Goal: Task Accomplishment & Management: Manage account settings

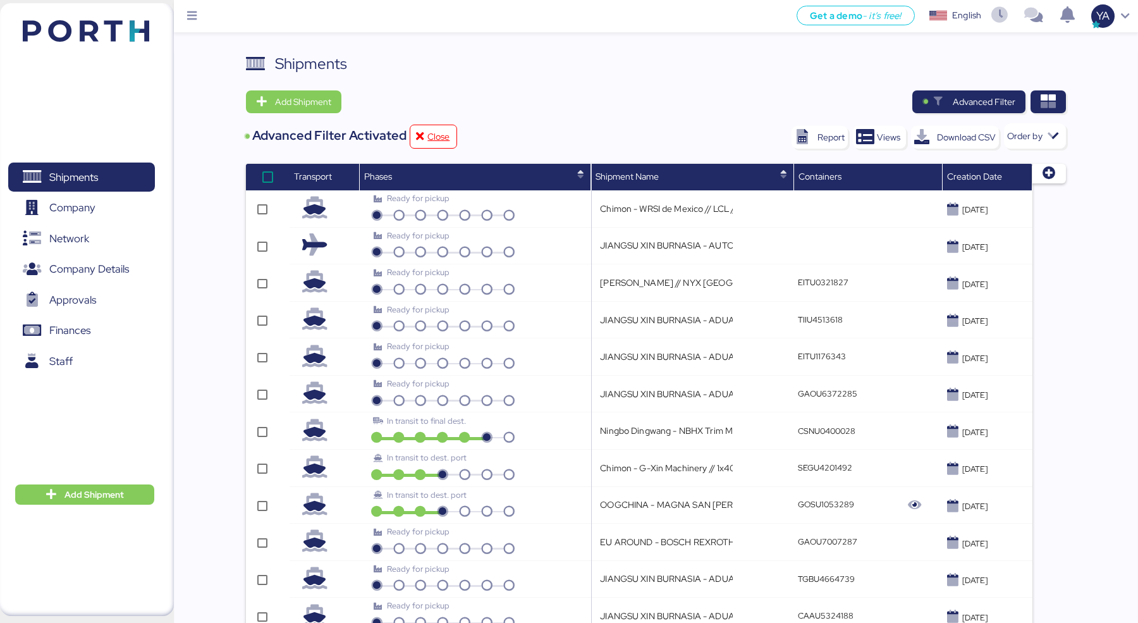
click at [291, 120] on div "Advanced Filter Activated Close" at bounding box center [351, 133] width 211 height 30
click at [291, 102] on span "Add Shipment" at bounding box center [303, 101] width 56 height 15
click at [298, 129] on div "Add Shipment Manually" at bounding box center [306, 124] width 98 height 18
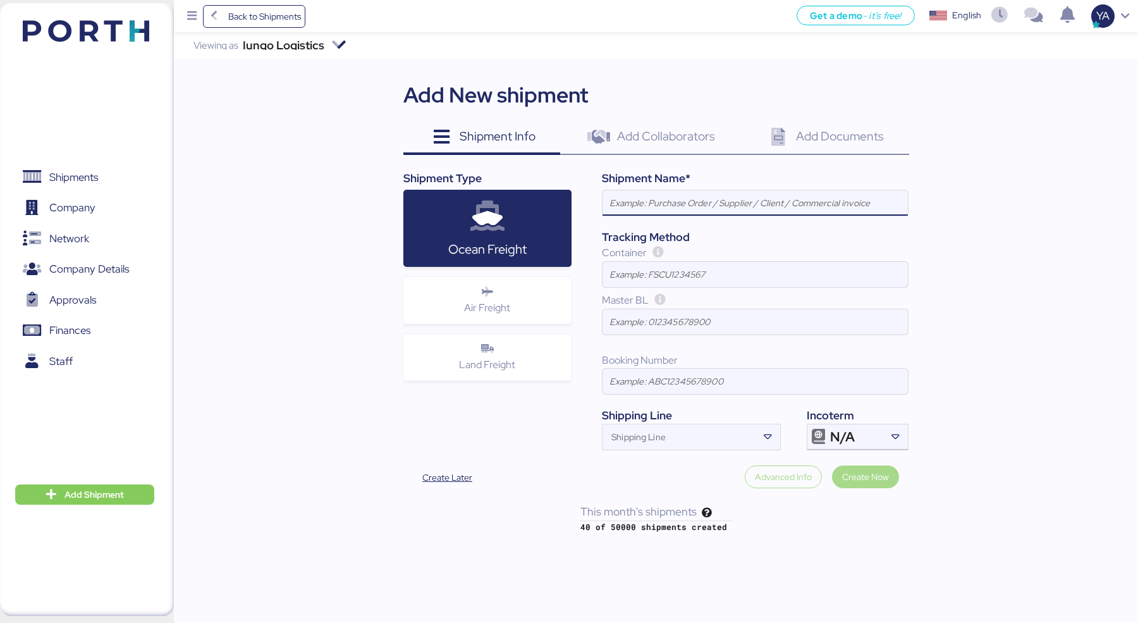
click at [626, 211] on input at bounding box center [755, 202] width 305 height 25
paste input "OOGCHINA - MAGNA SAN [PERSON_NAME] METAL FORMING// 1x40OT // YANTIAN - MANZANIL…"
click at [846, 216] on div at bounding box center [755, 222] width 305 height 13
click at [846, 216] on input "OOGCHINA - MAGNA SAN [PERSON_NAME] METAL FORMING// 1x40OT // YANTIAN - MANZANIL…" at bounding box center [755, 202] width 305 height 25
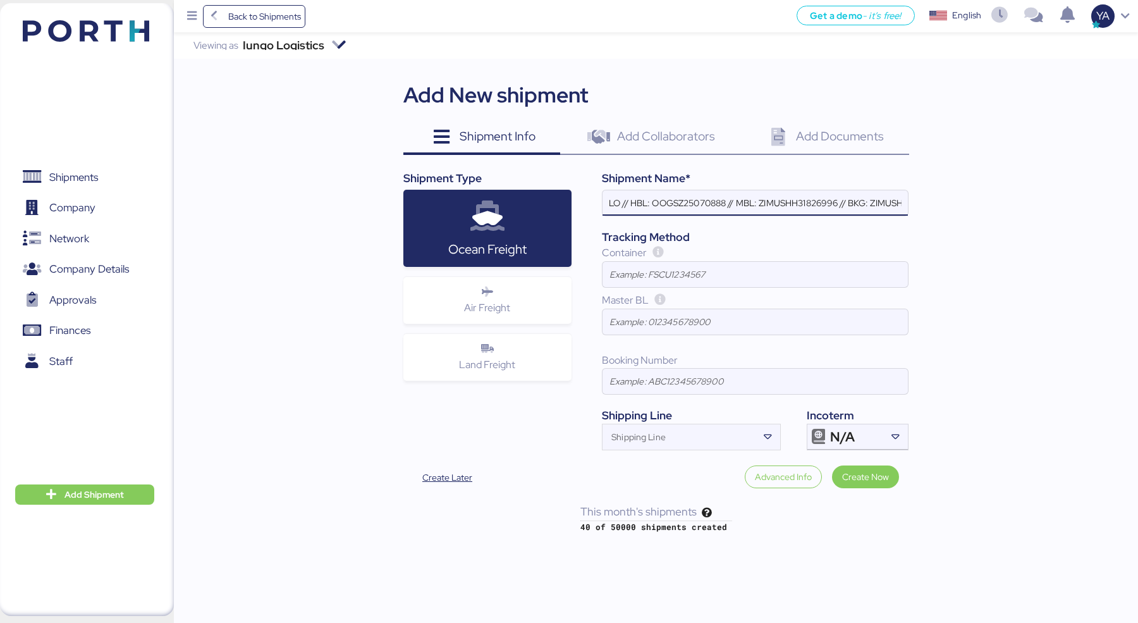
click at [867, 204] on input "OOGCHINA - MAGNA SAN [PERSON_NAME] METAL FORMING// 1x40OT // YANTIAN - MANZANIL…" at bounding box center [755, 202] width 305 height 25
click at [880, 203] on input "OOGCHINA - MAGNA SAN [PERSON_NAME] METAL FORMING// 1x40OT // YANTIAN - MANZANIL…" at bounding box center [755, 202] width 305 height 25
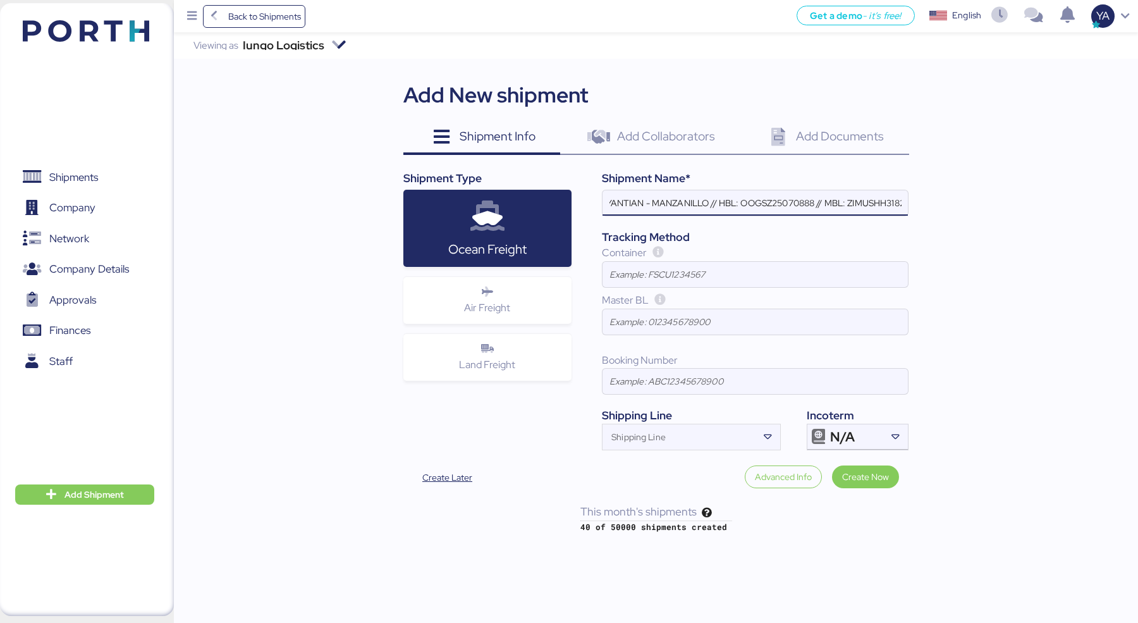
click at [859, 202] on input "OOGCHINA - MAGNA SAN [PERSON_NAME] METAL FORMING// 1x40OT // YANTIAN - MANZANIL…" at bounding box center [755, 202] width 305 height 25
click at [850, 202] on input "OOGCHINA - MAGNA SAN [PERSON_NAME] METAL FORMING// 1x40OT // YANTIAN - MANZANIL…" at bounding box center [755, 202] width 305 height 25
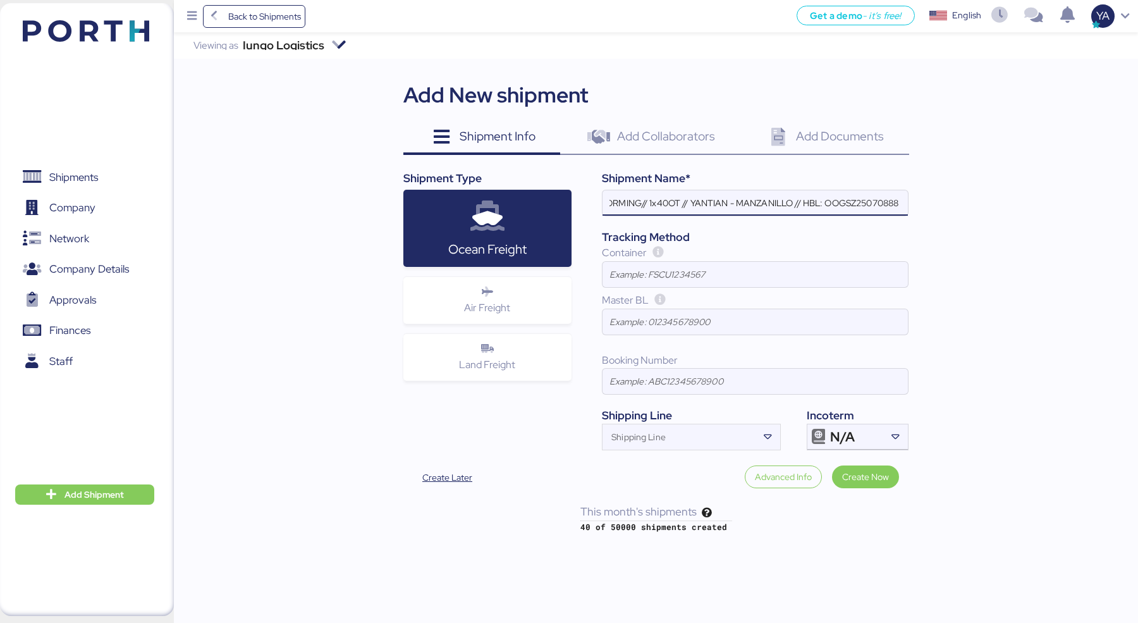
click at [836, 209] on input "OOGCHINA - MAGNA SAN [PERSON_NAME] METAL FORMING// 1x40OT // YANTIAN - MANZANIL…" at bounding box center [755, 202] width 305 height 25
click at [770, 203] on input "OOGCHINA - MAGNA SAN [PERSON_NAME] METAL FORMING// 1x40OT // YANTIAN - MANZANIL…" at bounding box center [755, 202] width 305 height 25
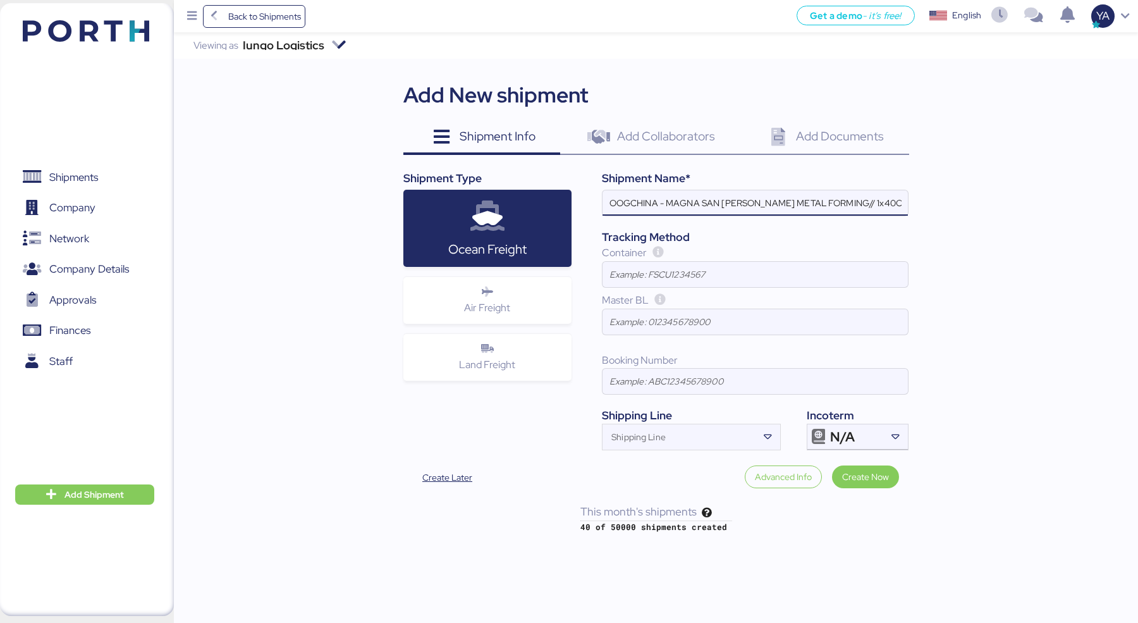
drag, startPoint x: 812, startPoint y: 201, endPoint x: 668, endPoint y: 199, distance: 144.8
click at [668, 199] on input "OOGCHINA - MAGNA SAN [PERSON_NAME] METAL FORMING// 1x40OT // YANTIAN - MANZANIL…" at bounding box center [755, 202] width 305 height 25
click at [761, 197] on input "OOGCHINA - PLASCTIC OMNIUM // 1x40OT // YANTIAN - MANZANILLO // HBL: MBL: - BKG:" at bounding box center [755, 202] width 305 height 25
click at [787, 203] on input "OOGCHINA - PLASCTIC OMNIUM // 4x40OT // YANTIAN - MANZANILLO // HBL: MBL: - BKG:" at bounding box center [755, 202] width 305 height 25
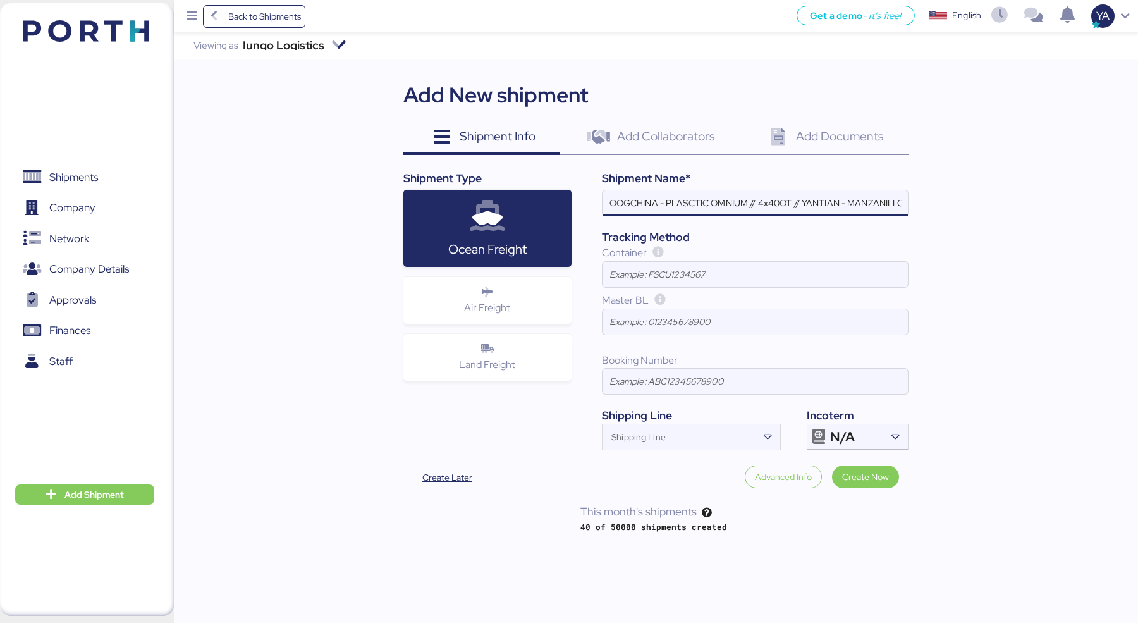
click at [787, 203] on input "OOGCHINA - PLASCTIC OMNIUM // 4x40OT // YANTIAN - MANZANILLO // HBL: MBL: - BKG:" at bounding box center [755, 202] width 305 height 25
click at [795, 204] on input "OOGCHINA - PLASCTIC OMNIUM // 4x40OT // YANTIAN - MANZANILLO // HBL: MBL: - BKG:" at bounding box center [755, 202] width 305 height 25
click at [865, 205] on input "OOGCHINA - PLASCTIC OMNIUM // 4x40HQ + 1x40FL // YANTIAN - MANZANILLO // HBL: M…" at bounding box center [755, 202] width 305 height 25
click at [877, 195] on input "OOGCHINA - PLASCTIC OMNIUM // 4x40HQ + 1x40FL // NINGBO - MANZANILLO // HBL: MB…" at bounding box center [755, 202] width 305 height 25
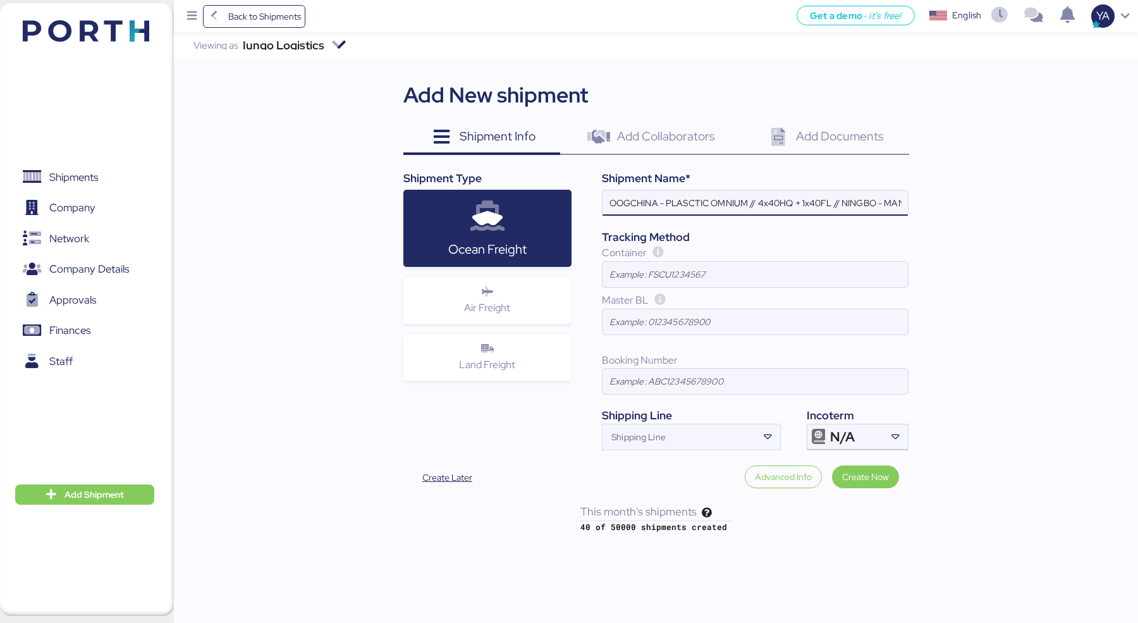
scroll to position [0, 127]
paste input "6425057630"
click at [854, 211] on input "OOGCHINA - PLASCTIC OMNIUM // 4x40HQ + 1x40FL // NINGBO - MANZANILLO // HBL: MB…" at bounding box center [755, 202] width 305 height 25
click at [852, 202] on input "OOGCHINA - PLASCTIC OMNIUM // 4x40HQ + 1x40FL // NINGBO - MANZANILLO // HBL: MB…" at bounding box center [755, 202] width 305 height 25
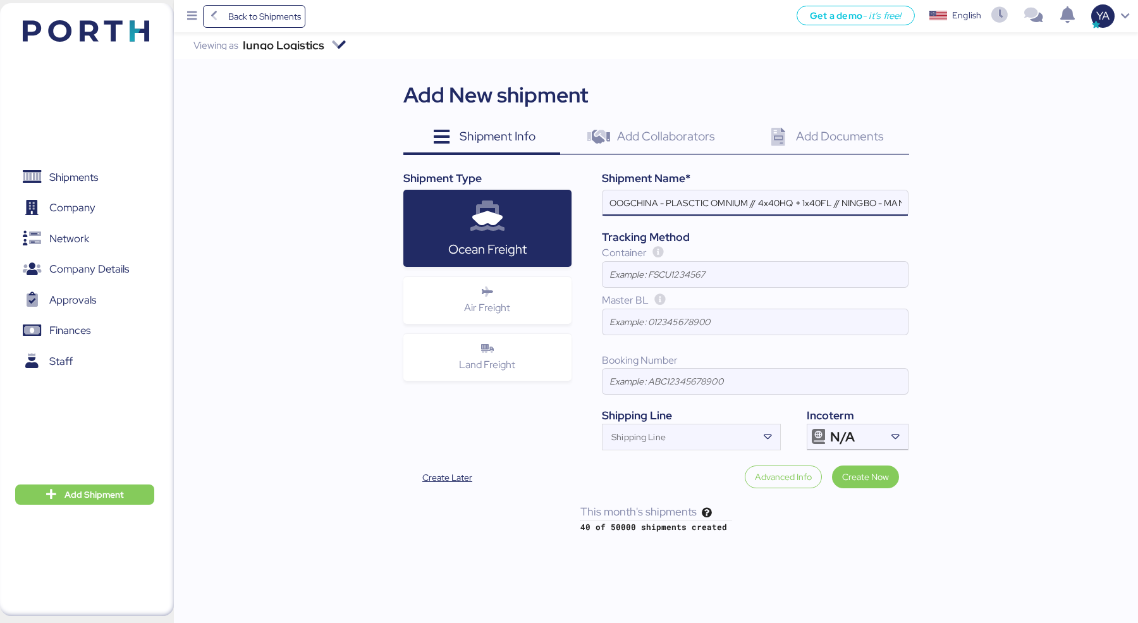
scroll to position [0, 184]
click at [807, 203] on input "OOGCHINA - PLASCTIC OMNIUM // 4x40HQ + 1x40FL // NINGBO - MANZANILLO // HBL: MB…" at bounding box center [755, 202] width 305 height 25
click at [816, 203] on input "OOGCHINA - PLASCTIC OMNIUM // 4x40HQ + 1x40FL // NINGBO - MANZANILLO // HBL: MB…" at bounding box center [755, 202] width 305 height 25
paste input "COSU6425057630"
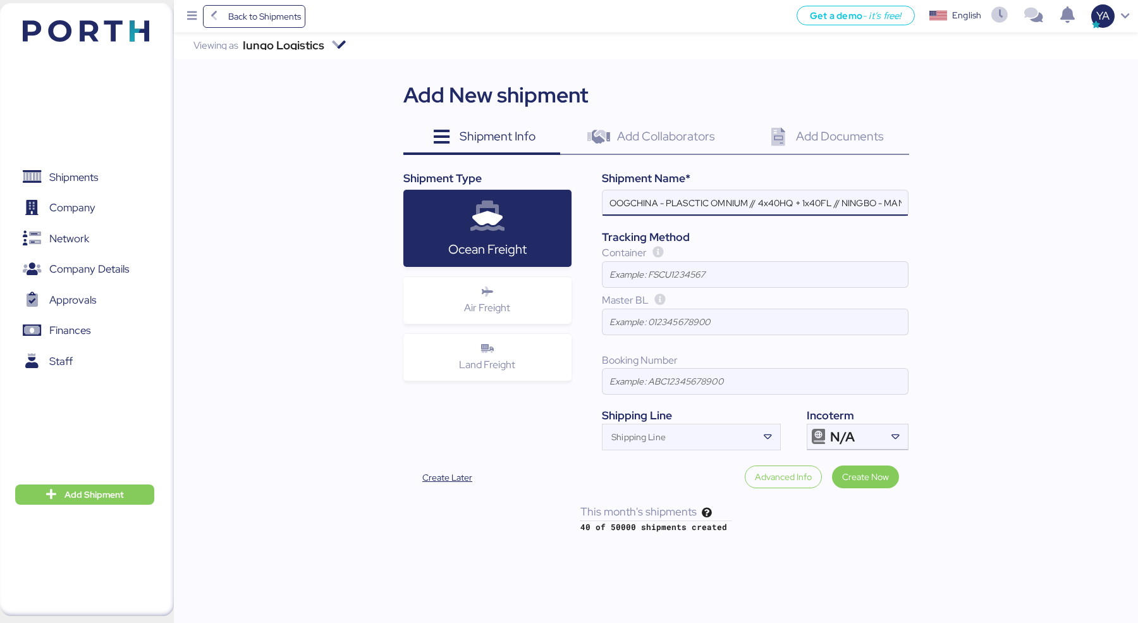
click at [825, 202] on input "OOGCHINA - PLASCTIC OMNIUM // 4x40HQ + 1x40FL // NINGBO - MANZANILLO // HBL: MB…" at bounding box center [755, 202] width 305 height 25
click at [711, 204] on input "OOGCHINA - PLASCTIC OMNIUM // 4x40HQ + 1x40FL // NINGBO - MANZANILLO // HBL: MB…" at bounding box center [755, 202] width 305 height 25
paste input "GYSE2507059"
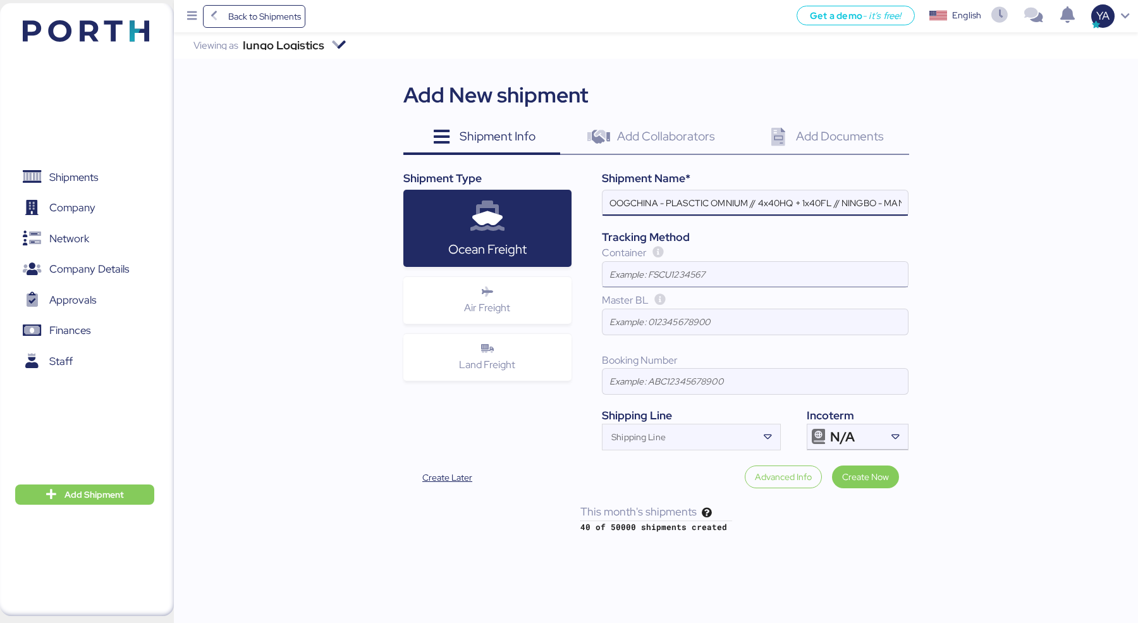
type input "OOGCHINA - PLASCTIC OMNIUM // 4x40HQ + 1x40FL // NINGBO - MANZANILLO // HBL: GY…"
click at [654, 267] on input at bounding box center [755, 274] width 305 height 25
paste input "FFAU6660560"
type input "FFAU6660560"
click at [776, 202] on input "OOGCHINA - PLASCTIC OMNIUM // 4x40HQ + 1x40FL // NINGBO - MANZANILLO // HBL: GY…" at bounding box center [755, 202] width 305 height 25
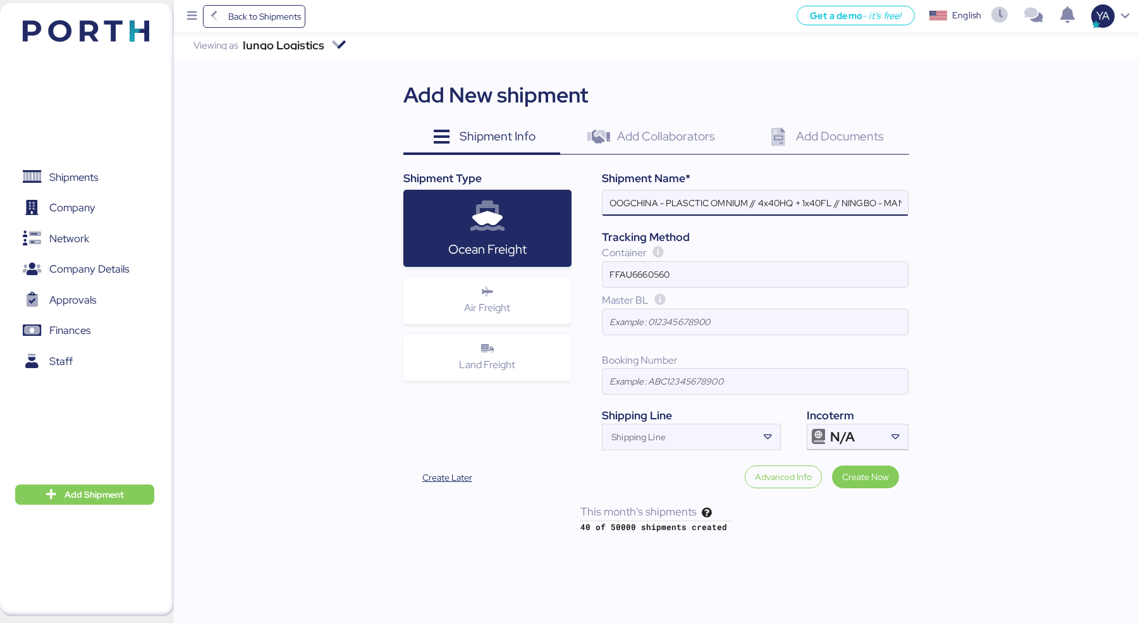
scroll to position [0, 329]
click at [773, 202] on input "OOGCHINA - PLASCTIC OMNIUM // 4x40HQ + 1x40FL // NINGBO - MANZANILLO // HBL: GY…" at bounding box center [755, 202] width 305 height 25
click at [693, 331] on input at bounding box center [755, 321] width 305 height 25
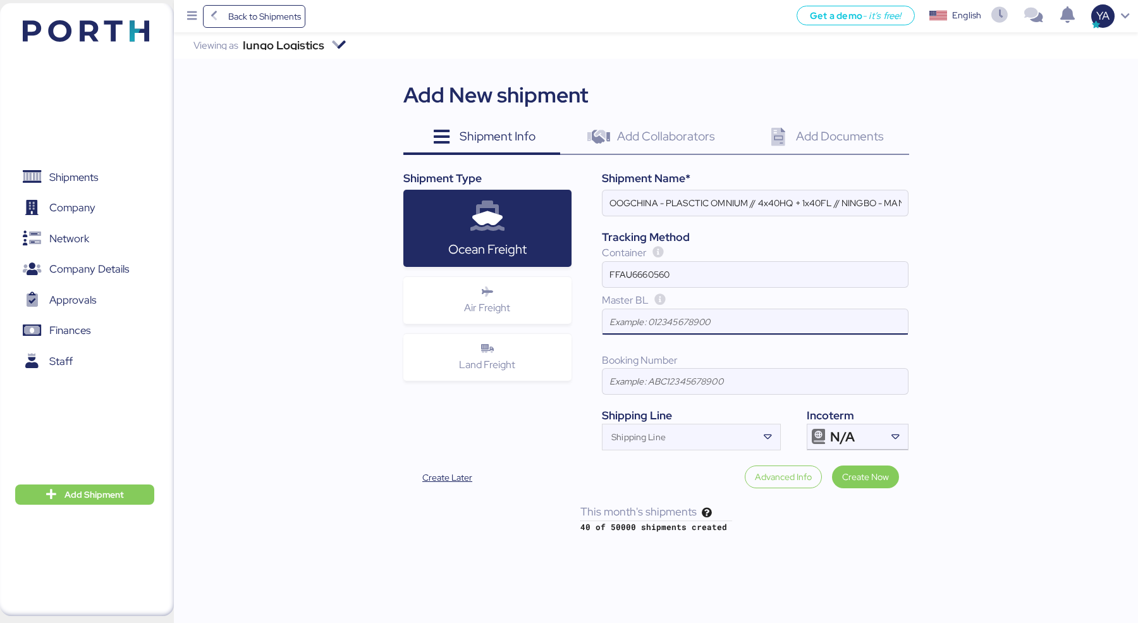
click at [692, 321] on input at bounding box center [755, 321] width 305 height 25
paste input "COSU6425057630"
type input "COSU6425057630"
drag, startPoint x: 685, startPoint y: 383, endPoint x: 711, endPoint y: 351, distance: 41.4
click at [685, 383] on input at bounding box center [755, 381] width 305 height 25
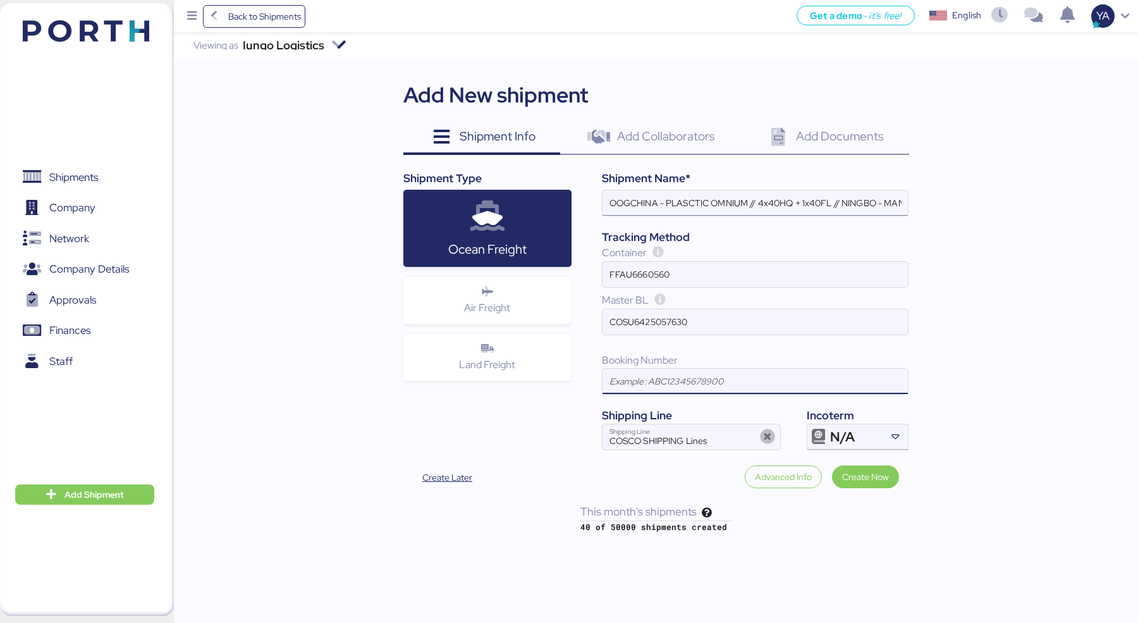
click at [821, 197] on input "OOGCHINA - PLASCTIC OMNIUM // 4x40HQ + 1x40FL // NINGBO - MANZANILLO // HBL: GY…" at bounding box center [755, 202] width 305 height 25
click at [866, 200] on input "OOGCHINA - PLASCTIC OMNIUM // 4x40HQ + 1x40FL // NINGBO - MANZANILLO // HBL: GY…" at bounding box center [755, 202] width 305 height 25
click at [696, 376] on input at bounding box center [755, 381] width 305 height 25
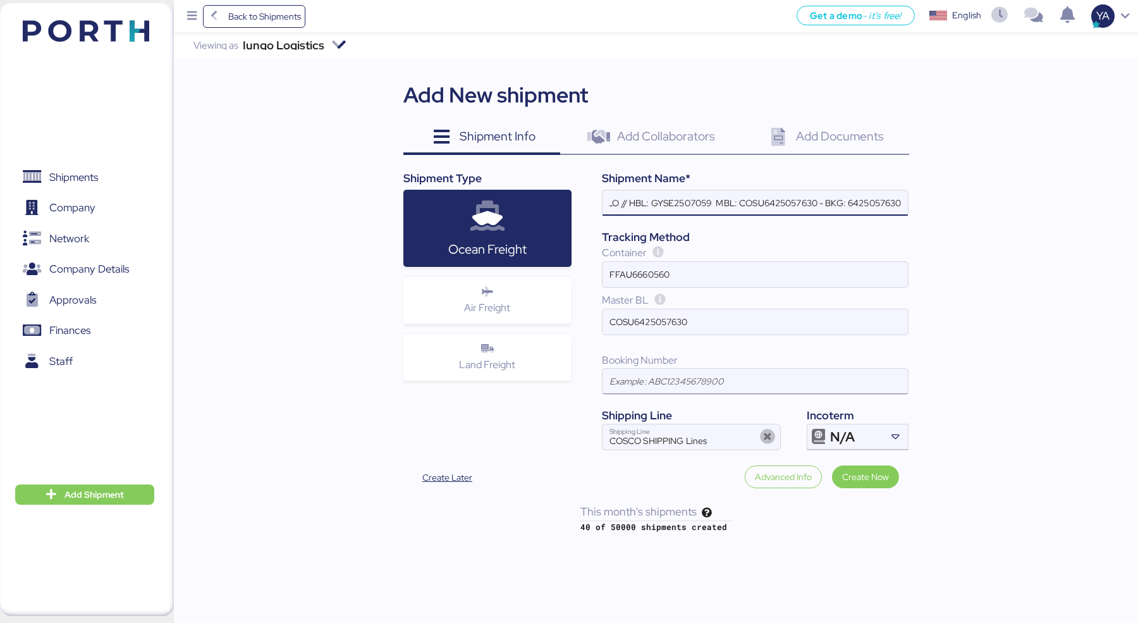
scroll to position [0, 0]
paste input "6425057630"
type input "6425057630"
click at [857, 438] on div "N/A" at bounding box center [856, 436] width 52 height 25
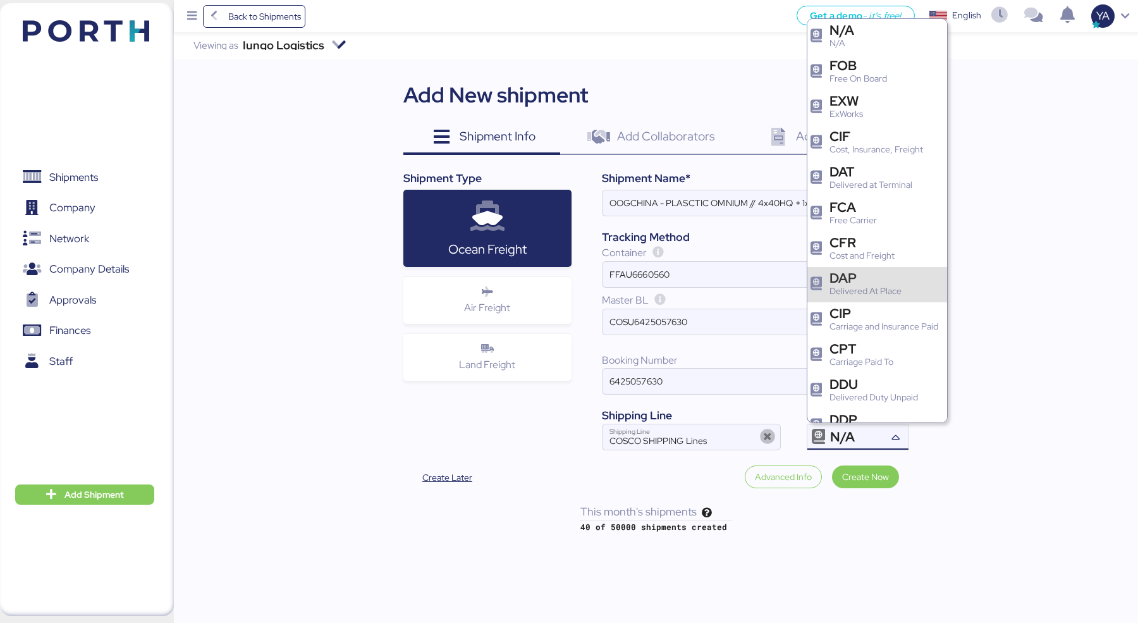
click at [863, 289] on div "Delivered At Place" at bounding box center [866, 291] width 72 height 13
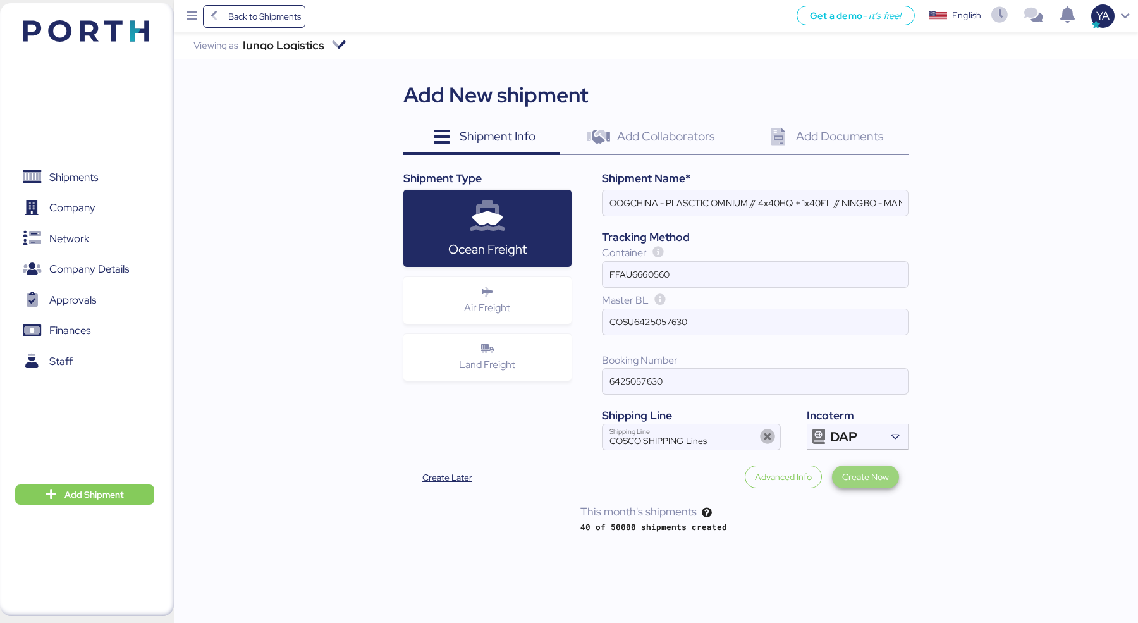
click at [863, 469] on span "Create Now" at bounding box center [865, 476] width 47 height 15
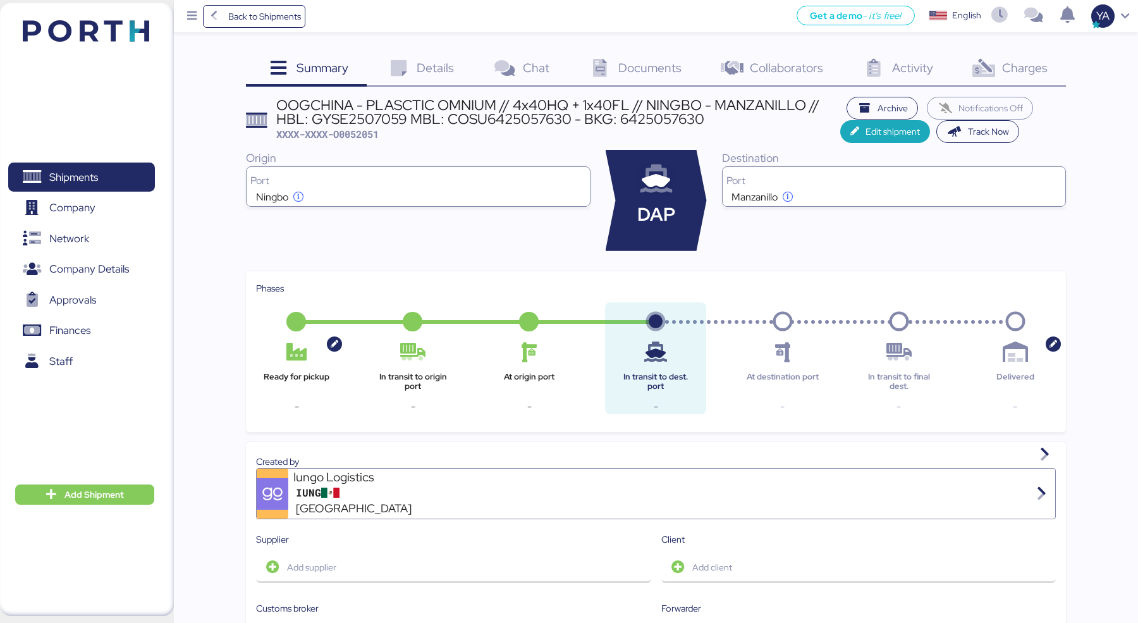
click at [443, 63] on span "Details" at bounding box center [435, 67] width 37 height 16
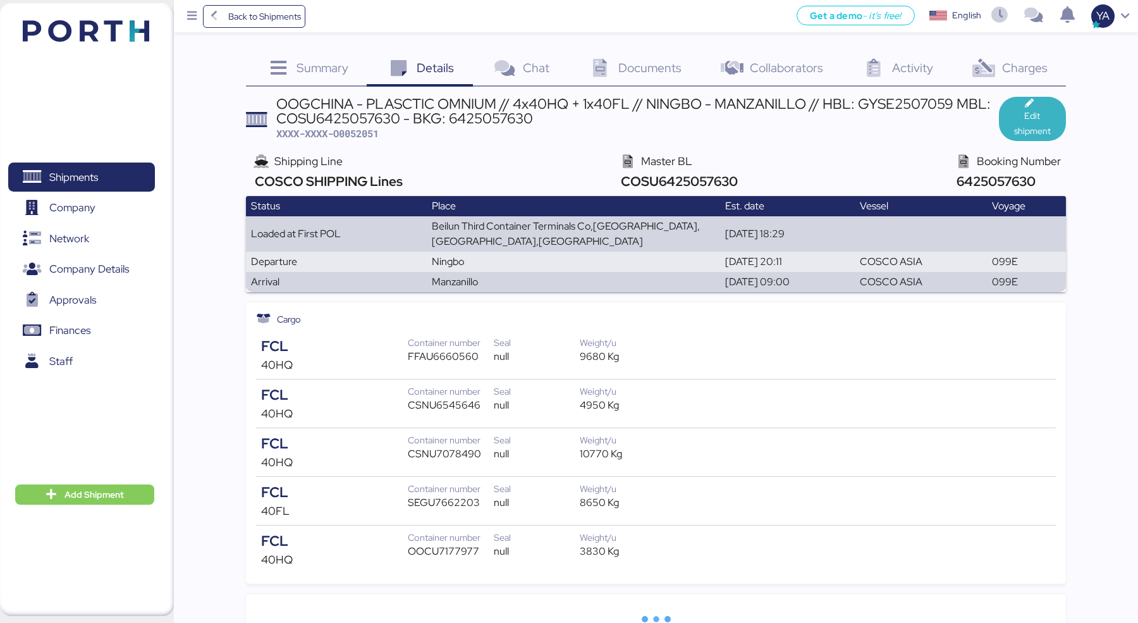
click at [1037, 124] on span "Edit shipment" at bounding box center [1032, 123] width 47 height 30
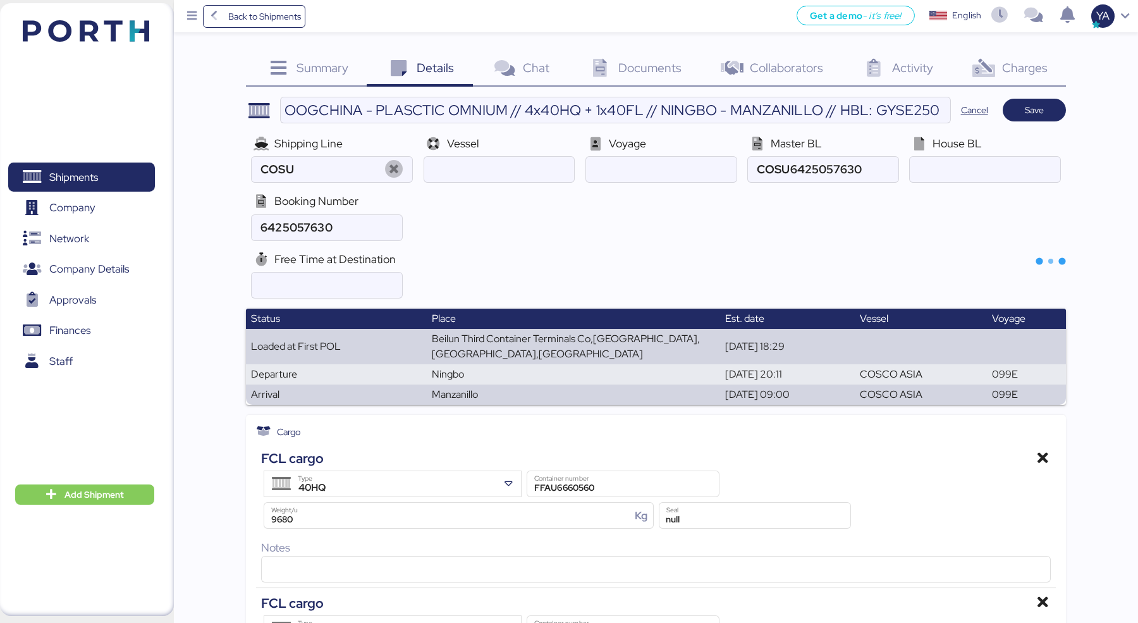
type input "COSCO SHIPPING Lines"
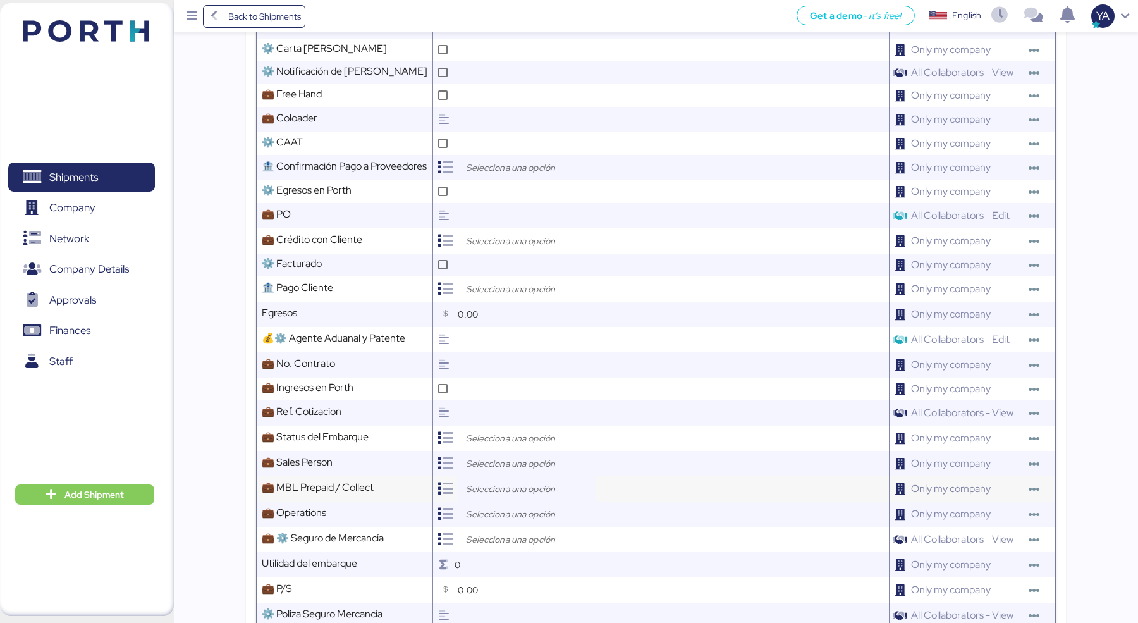
scroll to position [1465, 0]
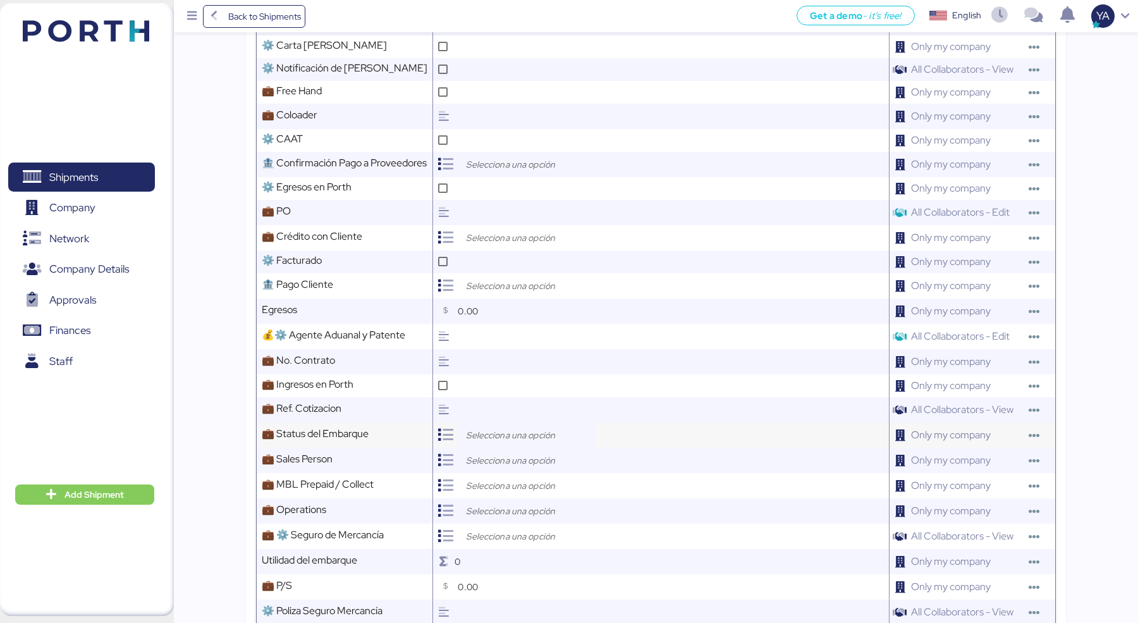
click at [509, 427] on input "search" at bounding box center [529, 434] width 133 height 15
click at [508, 437] on div "Open" at bounding box center [526, 437] width 118 height 19
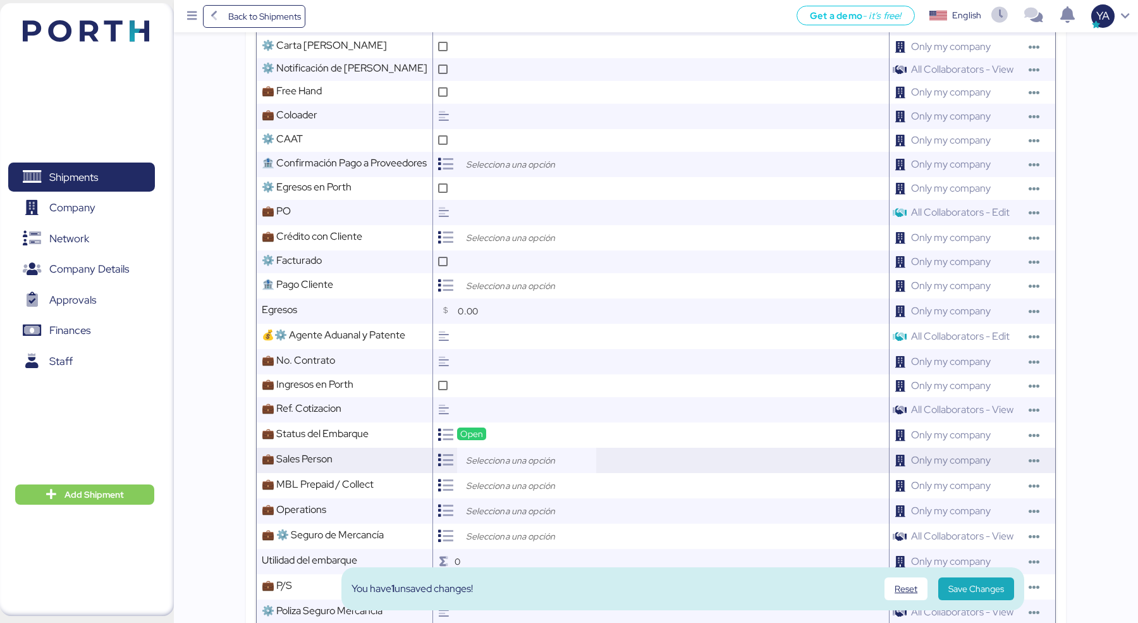
click at [511, 453] on input "search" at bounding box center [529, 460] width 133 height 15
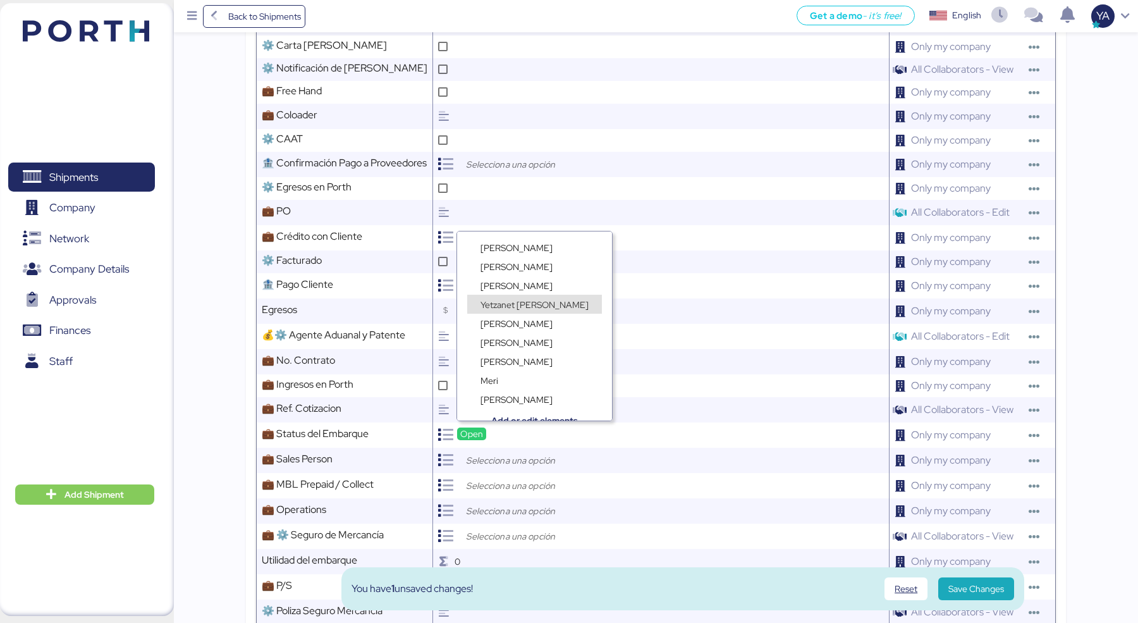
click at [525, 295] on div "Yetzanet [PERSON_NAME]" at bounding box center [534, 304] width 135 height 19
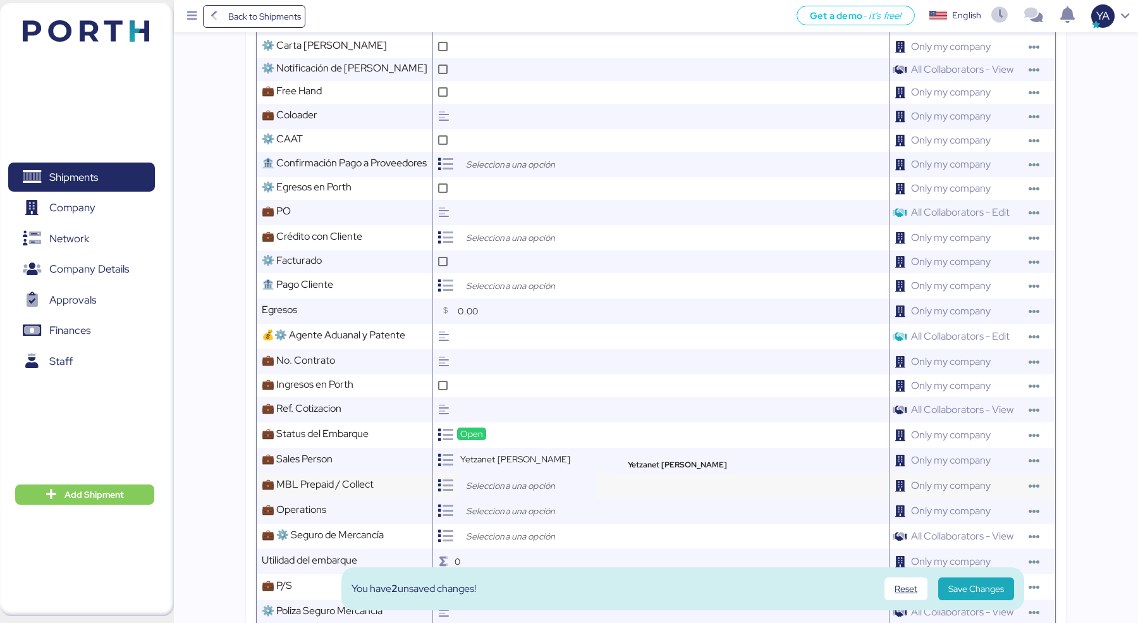
click at [490, 478] on input "search" at bounding box center [529, 485] width 133 height 15
click at [508, 481] on div "Prepaid" at bounding box center [526, 488] width 118 height 19
click at [508, 503] on input "search" at bounding box center [529, 510] width 133 height 15
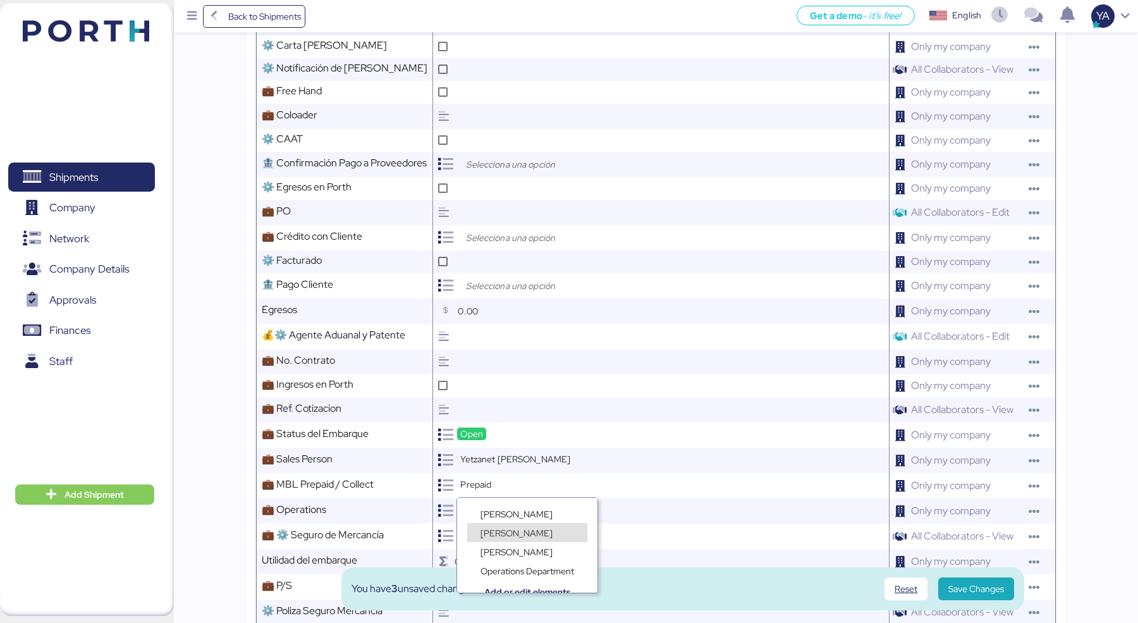
click at [512, 529] on span "[PERSON_NAME]" at bounding box center [517, 532] width 72 height 11
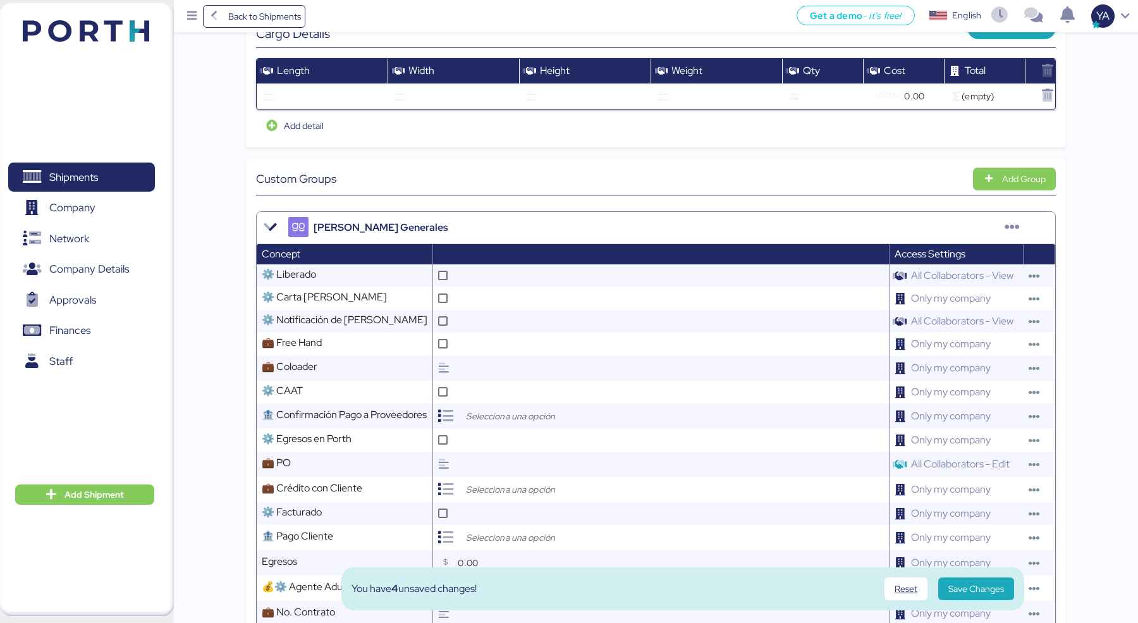
scroll to position [1213, 0]
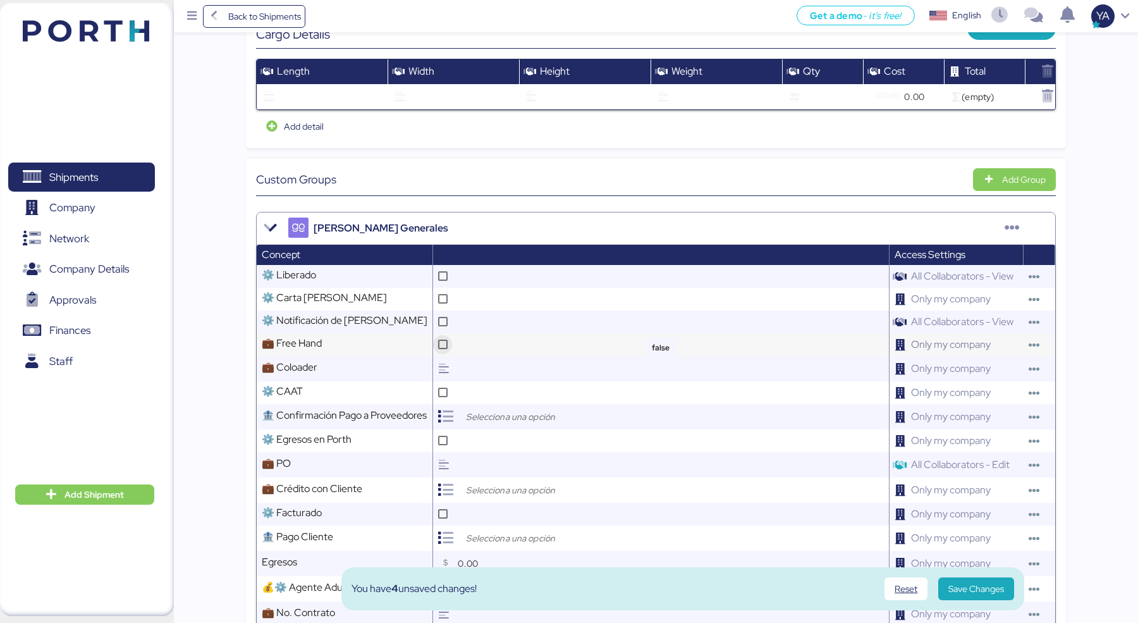
click at [441, 341] on icon at bounding box center [442, 344] width 7 height 7
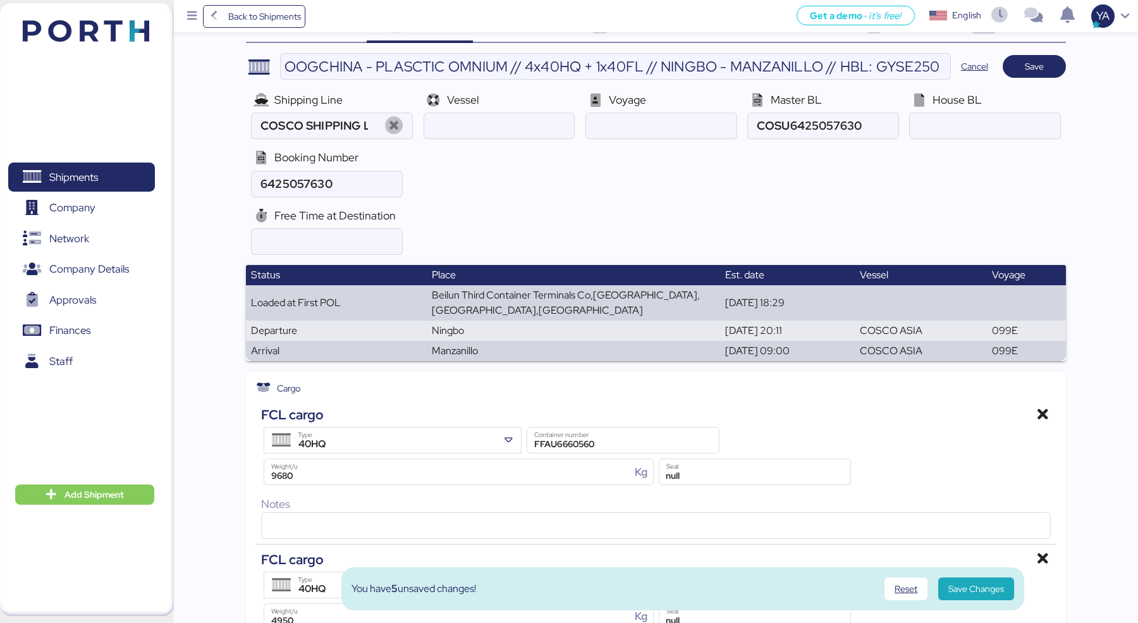
scroll to position [0, 0]
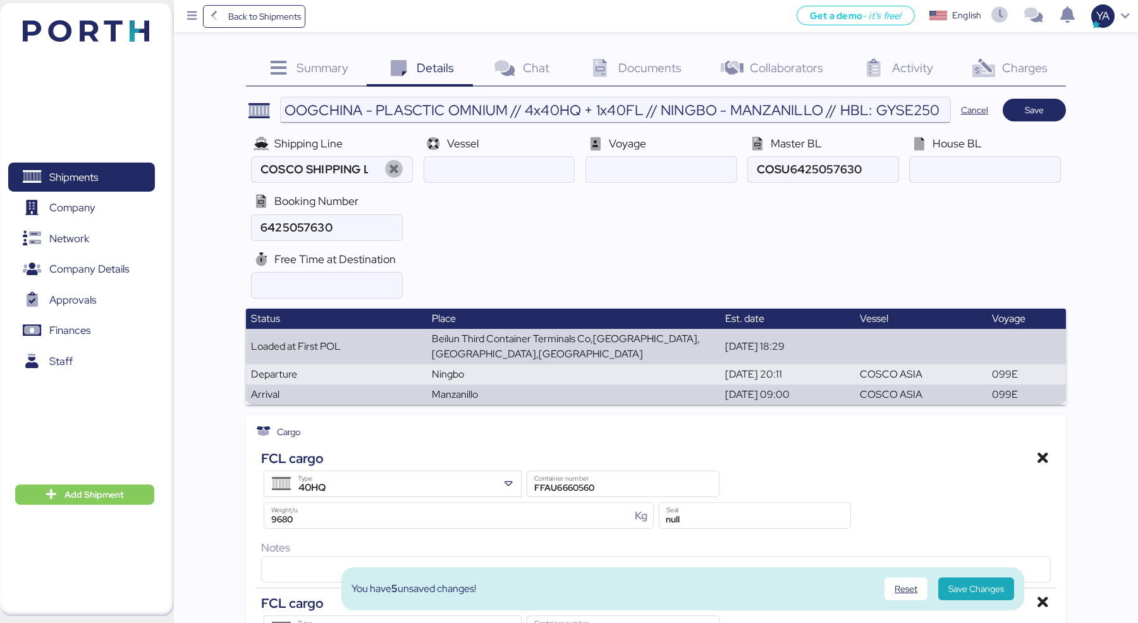
click at [782, 117] on input "OOGCHINA - PLASCTIC OMNIUM // 4x40HQ + 1x40FL // NINGBO - MANZANILLO // HBL: GY…" at bounding box center [616, 109] width 670 height 25
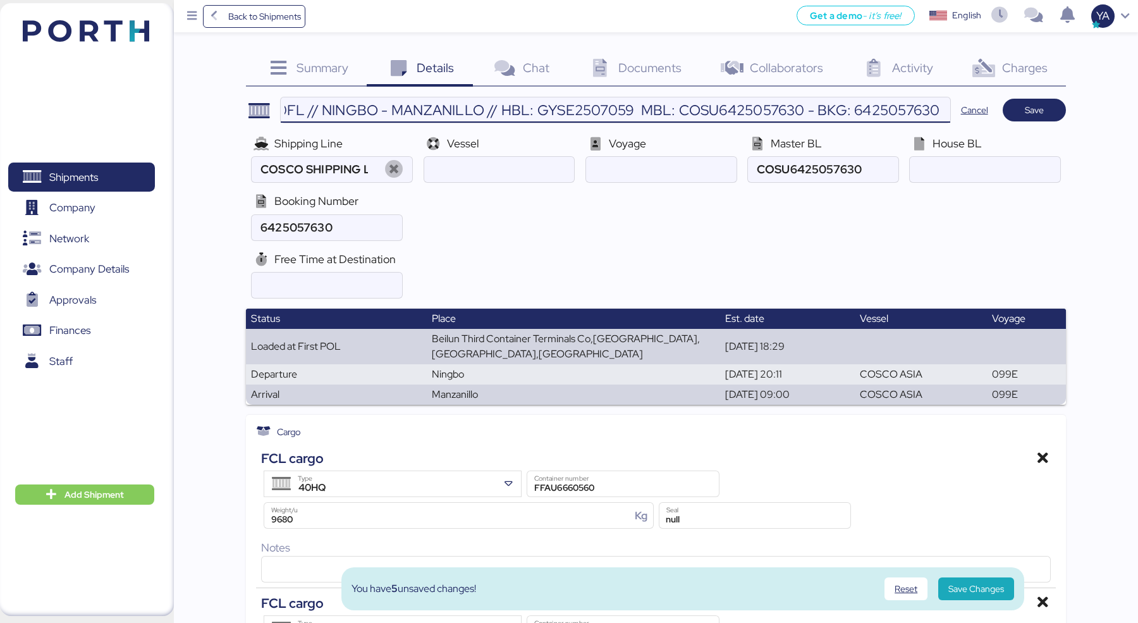
click at [597, 106] on input "OOGCHINA - PLASCTIC OMNIUM // 4x40HQ + 1x40FL // NINGBO - MANZANILLO // HBL: GY…" at bounding box center [616, 109] width 670 height 25
click at [962, 157] on input "ocean" at bounding box center [985, 169] width 150 height 25
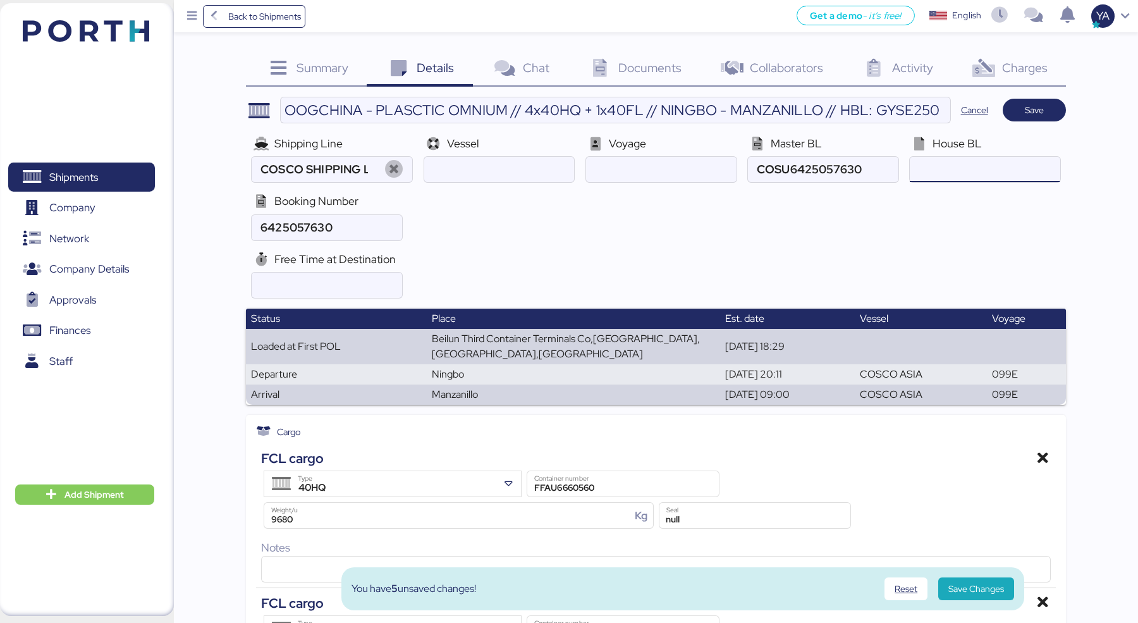
click at [962, 161] on input "ocean" at bounding box center [985, 169] width 150 height 25
paste input "GYSE2507059"
type input "GYSE2507059"
click at [494, 162] on input "ocean" at bounding box center [499, 169] width 150 height 25
paste input "COSCO ASIA 099E"
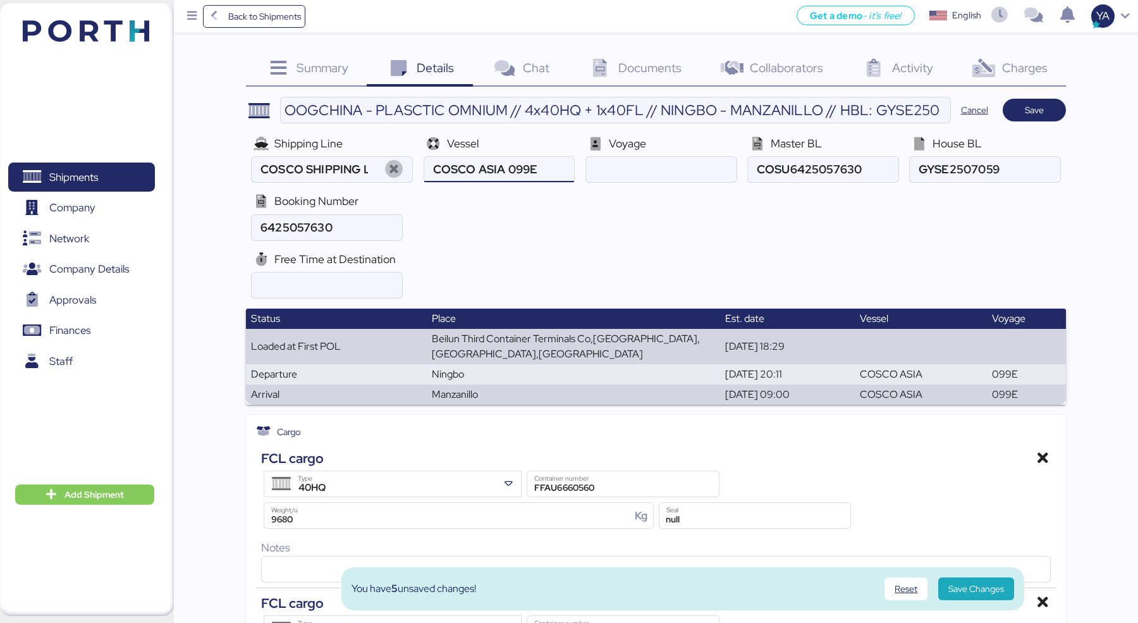
drag, startPoint x: 512, startPoint y: 160, endPoint x: 520, endPoint y: 171, distance: 14.4
click at [512, 160] on input "ocean" at bounding box center [499, 169] width 150 height 25
click at [520, 171] on input "ocean" at bounding box center [499, 169] width 150 height 25
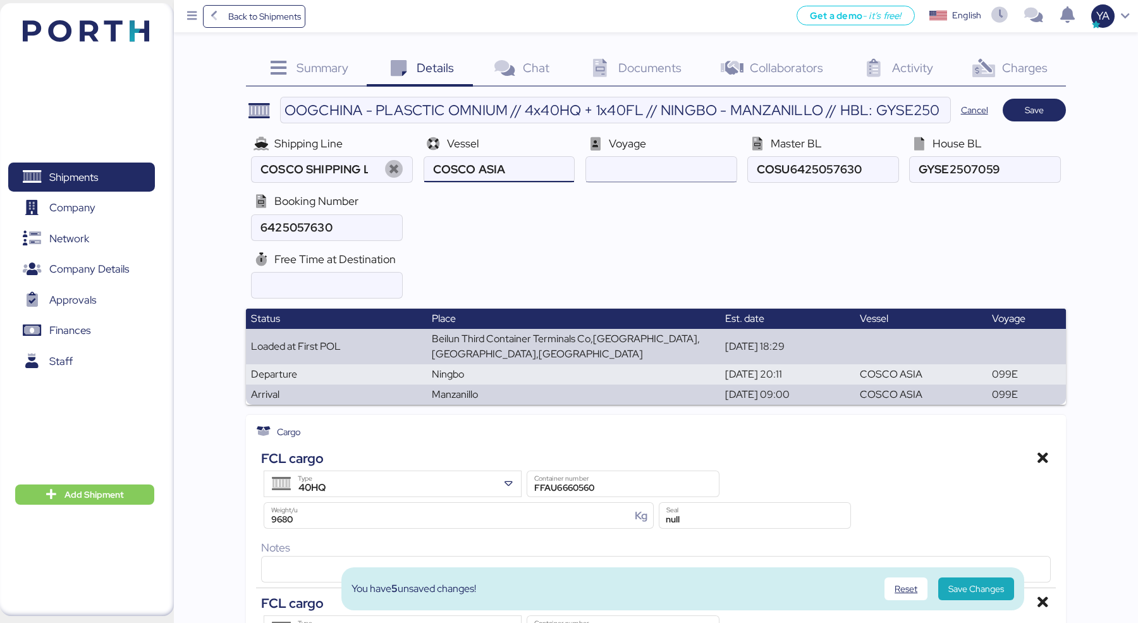
type input "COSCO ASIA"
click at [613, 169] on input "ocean" at bounding box center [661, 169] width 150 height 25
paste input "099E"
type input "099E"
click at [568, 263] on div "Free Time at Destination" at bounding box center [655, 275] width 819 height 58
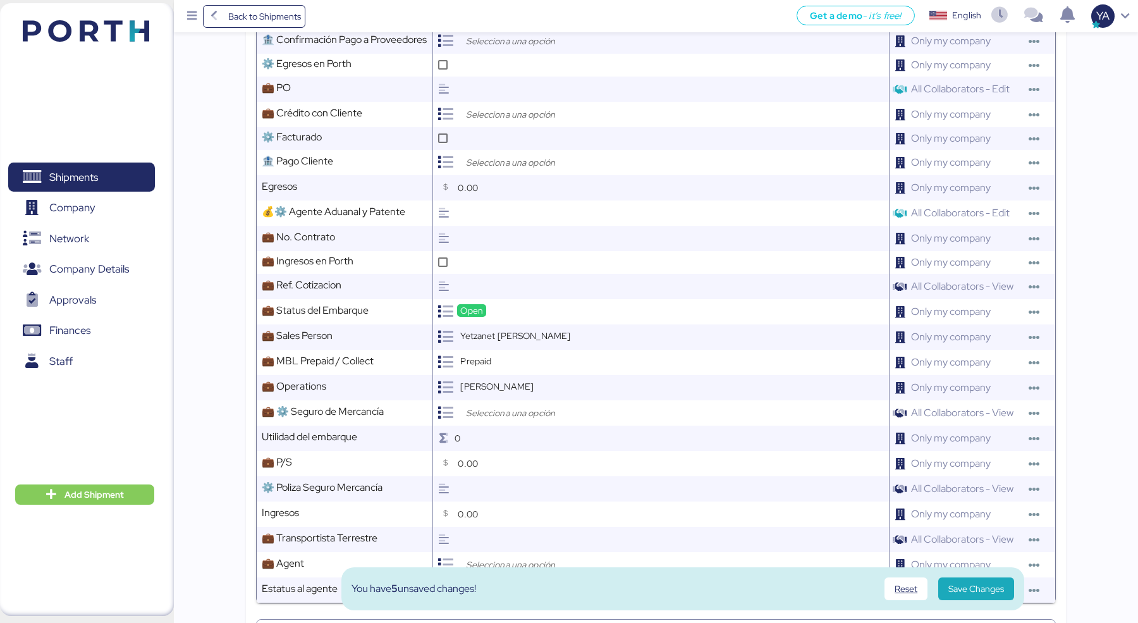
scroll to position [2076, 0]
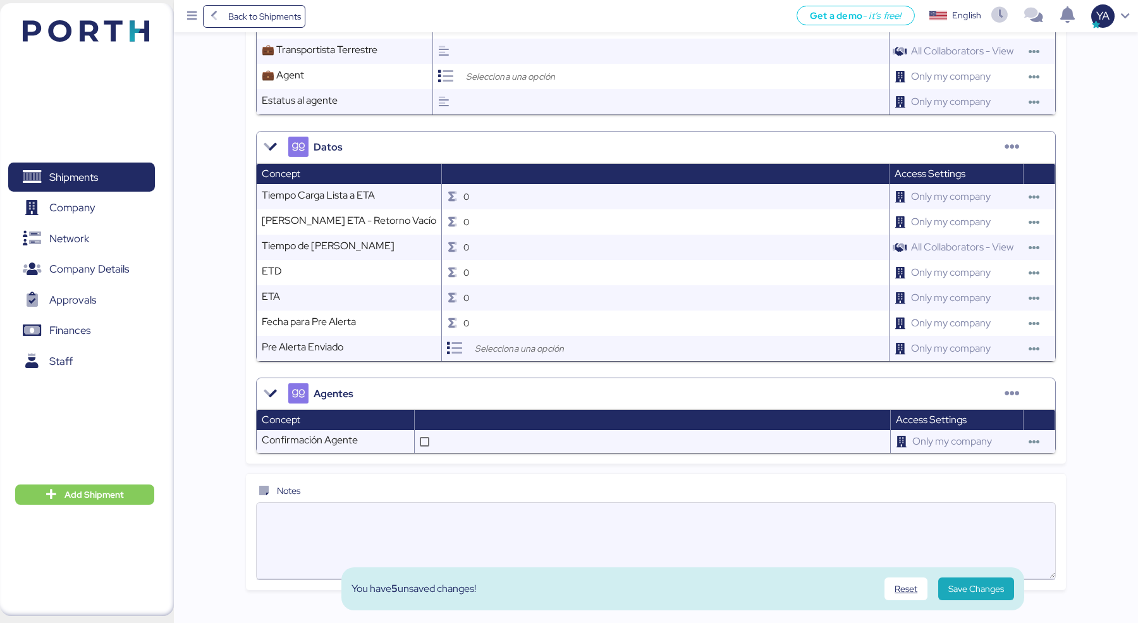
click at [519, 504] on textarea at bounding box center [656, 541] width 798 height 74
click at [338, 504] on textarea "2 FULLES 1 SENCILLO Preguntar orden" at bounding box center [656, 541] width 798 height 74
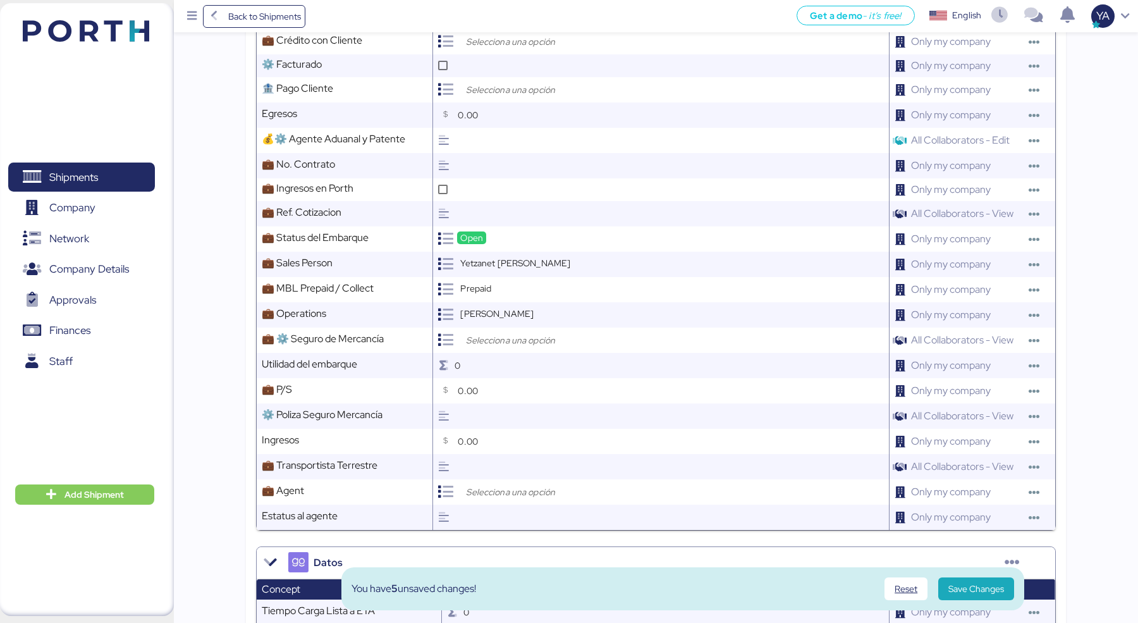
scroll to position [2058, 0]
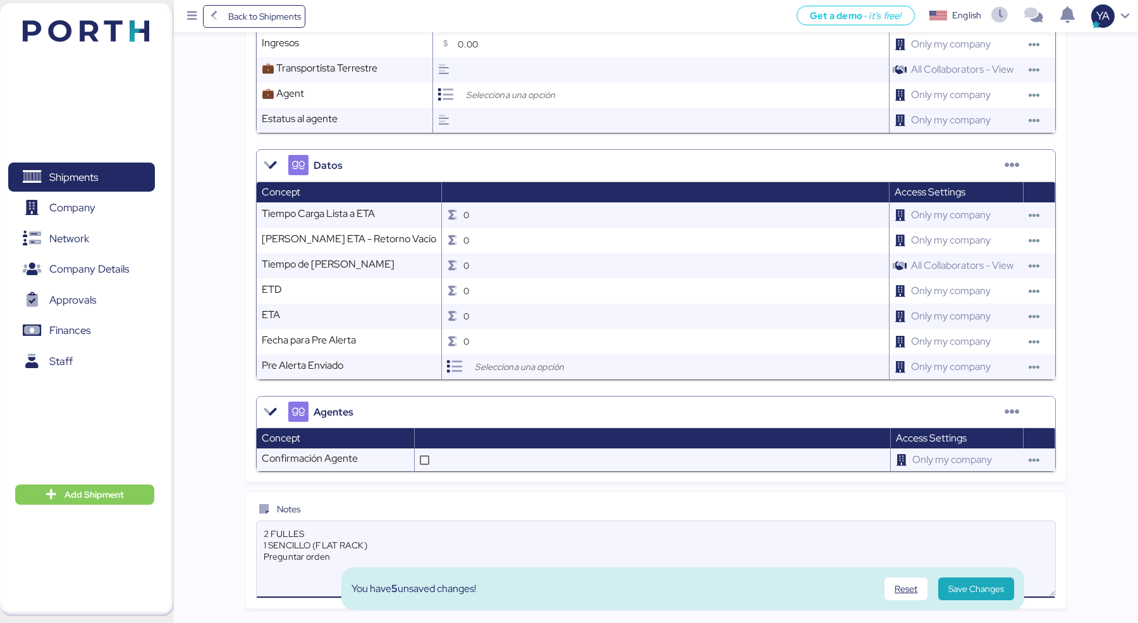
click at [413, 532] on textarea "2 FULLES 1 SENCILLO (FLAT RACK) Preguntar orden" at bounding box center [656, 559] width 798 height 74
drag, startPoint x: 392, startPoint y: 540, endPoint x: 248, endPoint y: 508, distance: 147.7
click at [248, 508] on div "Notes 2 FULLES 1 SENCILLO (FLAT RACK) Preguntar orden" at bounding box center [655, 550] width 819 height 116
paste textarea "FULL 1: FFAU6660560 ; CSNU6545646 FULL 2: CSNU7078490 ; OOCU7177977 SENCILLO FR…"
click at [315, 522] on textarea "FULL 1: FFAU6660560 ; CSNU6545646 FULL 2: CSNU7078490 ; OOCU7177977 SENCILLO FR…" at bounding box center [656, 559] width 798 height 74
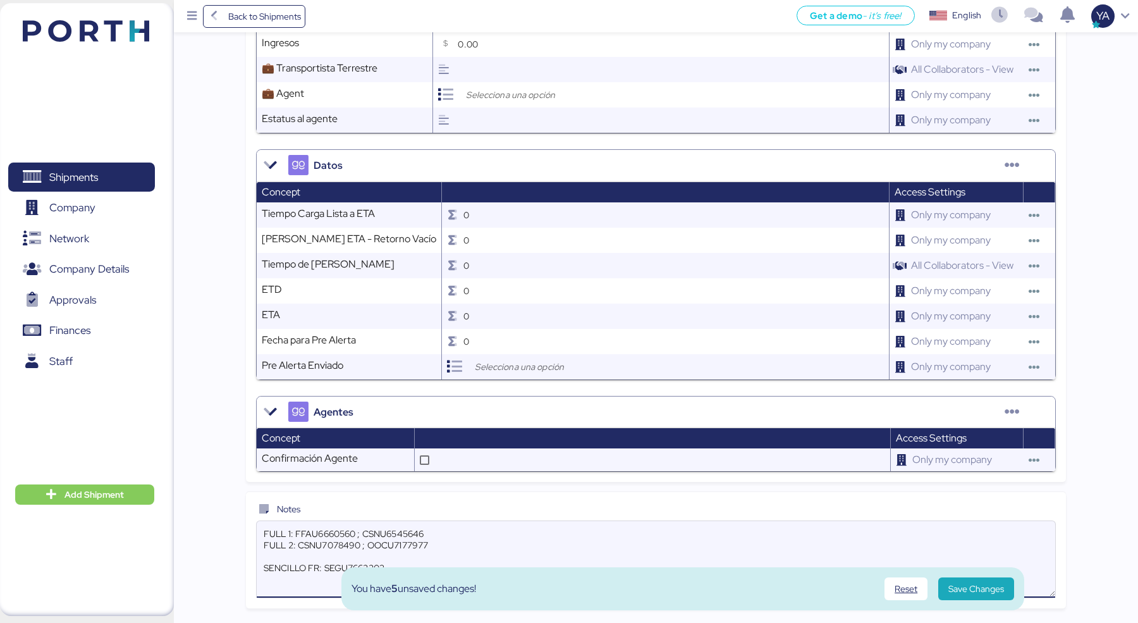
click at [310, 530] on textarea "FULL 1: FFAU6660560 ; CSNU6545646 FULL 2: CSNU7078490 ; OOCU7177977 SENCILLO FR…" at bounding box center [656, 559] width 798 height 74
type textarea "FULL 1: FFAU6660560 ; CSNU6545646 FULL 2: CSNU7078490 ; OOCU7177977 SENCILLO FR…"
click at [732, 565] on textarea "FULL 1: FFAU6660560 ; CSNU6545646 FULL 2: CSNU7078490 ; OOCU7177977 SENCILLO FR…" at bounding box center [656, 559] width 798 height 74
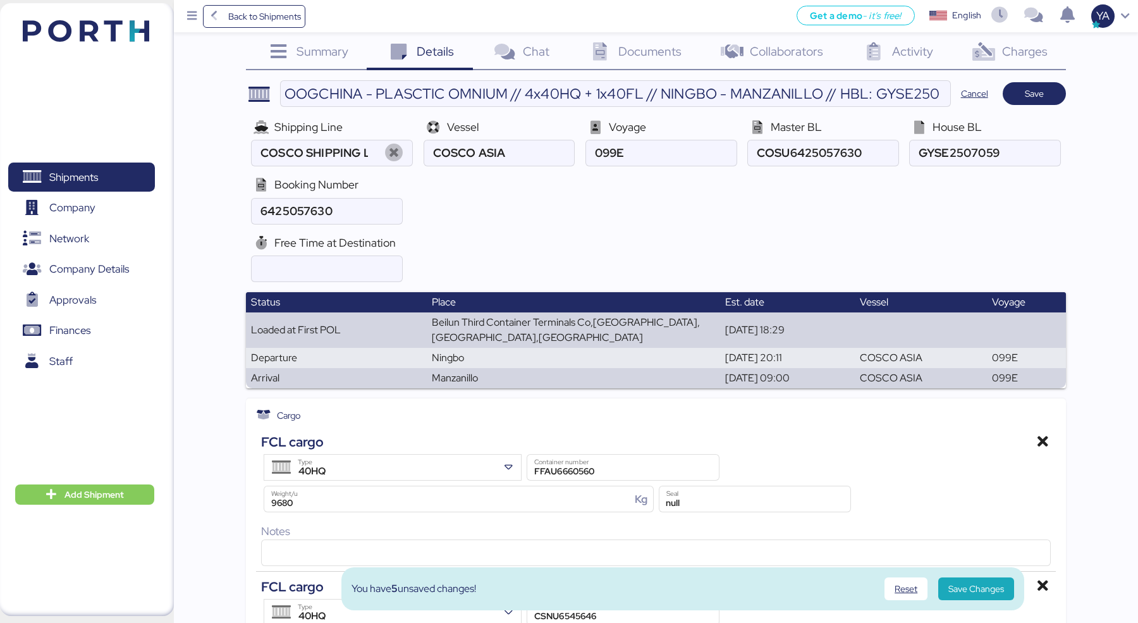
scroll to position [0, 0]
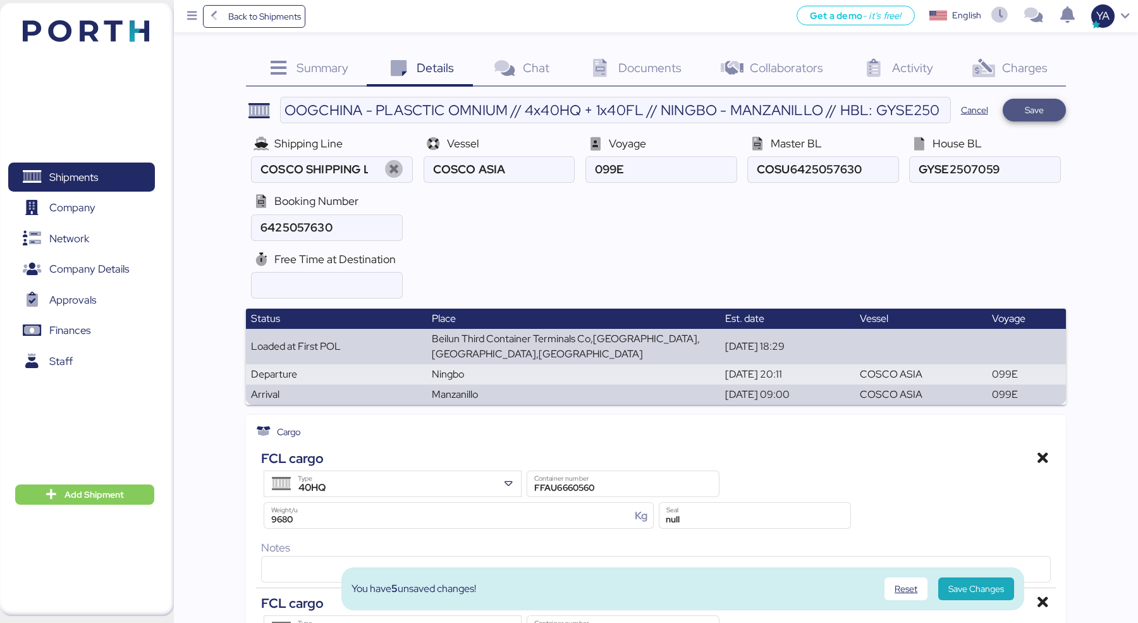
click at [1029, 109] on span "Save" at bounding box center [1034, 109] width 19 height 15
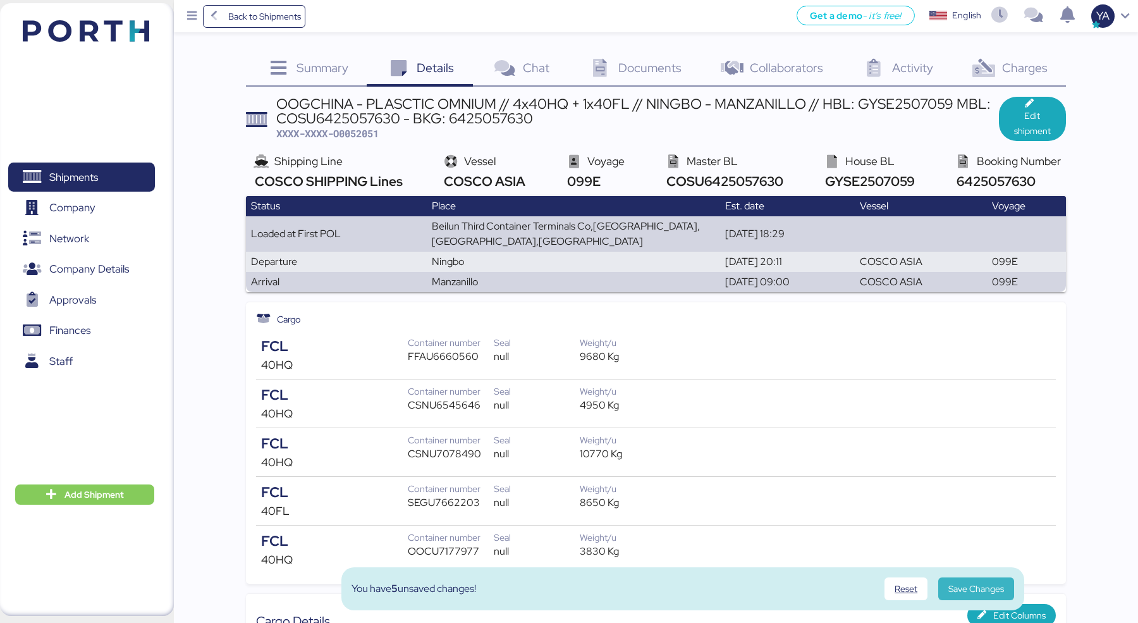
click at [976, 591] on span "Save Changes" at bounding box center [976, 588] width 56 height 15
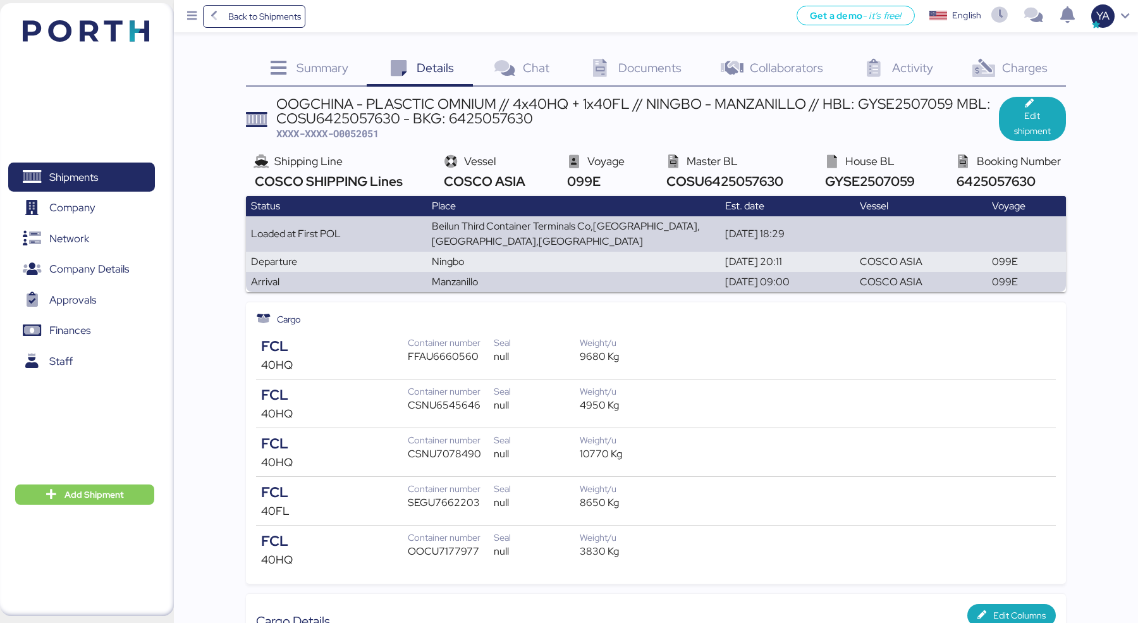
click at [626, 67] on span "Documents" at bounding box center [649, 67] width 63 height 16
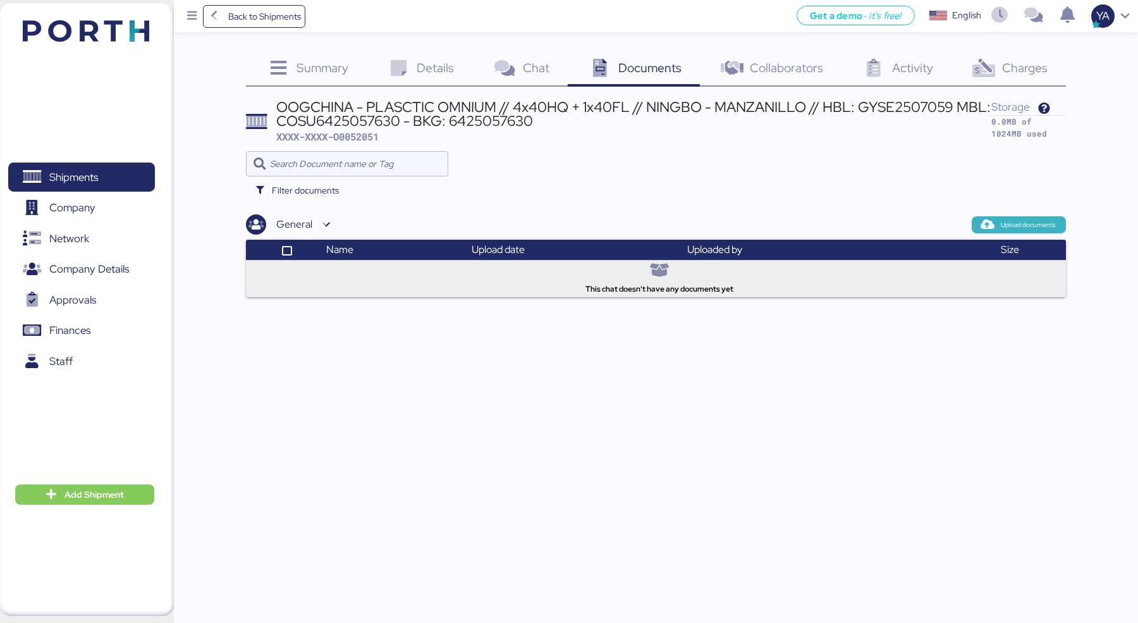
click at [1015, 231] on span "Upload documents" at bounding box center [1019, 224] width 94 height 16
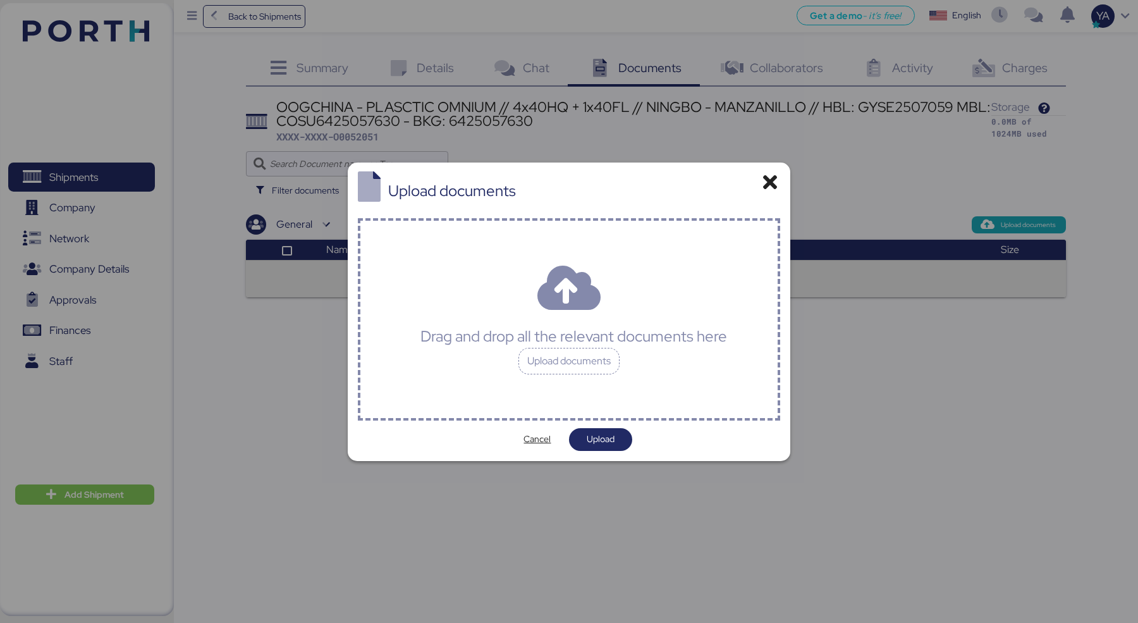
click at [568, 316] on div "Drag and drop all the relevant documents here Upload documents" at bounding box center [569, 319] width 423 height 202
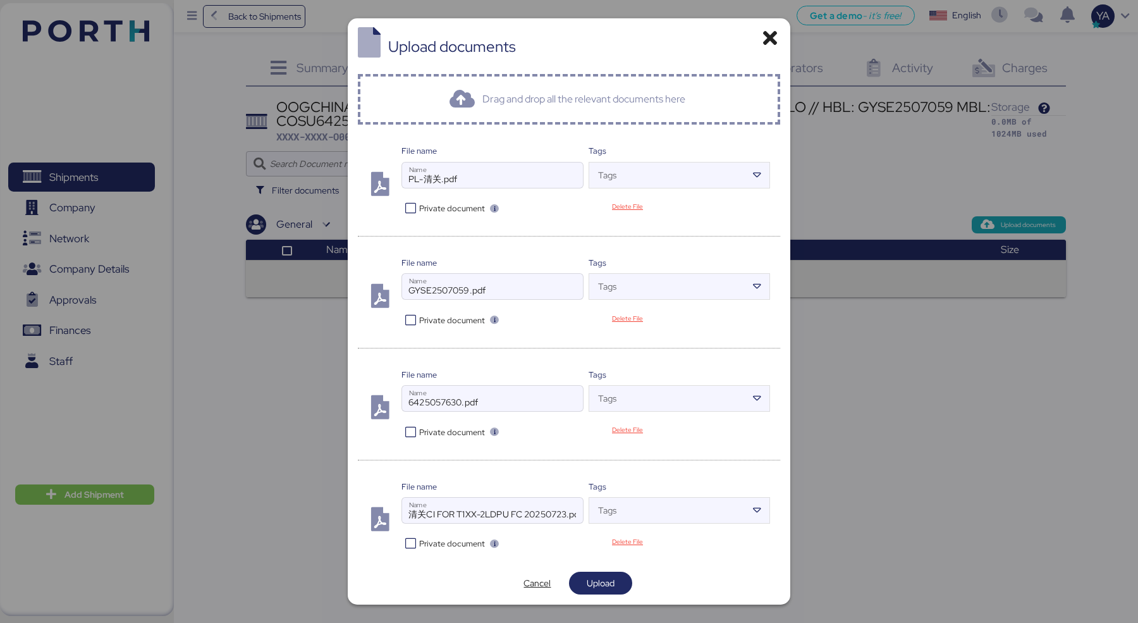
click at [435, 435] on span "Private document" at bounding box center [452, 432] width 66 height 12
click at [590, 578] on span "Upload" at bounding box center [601, 582] width 28 height 15
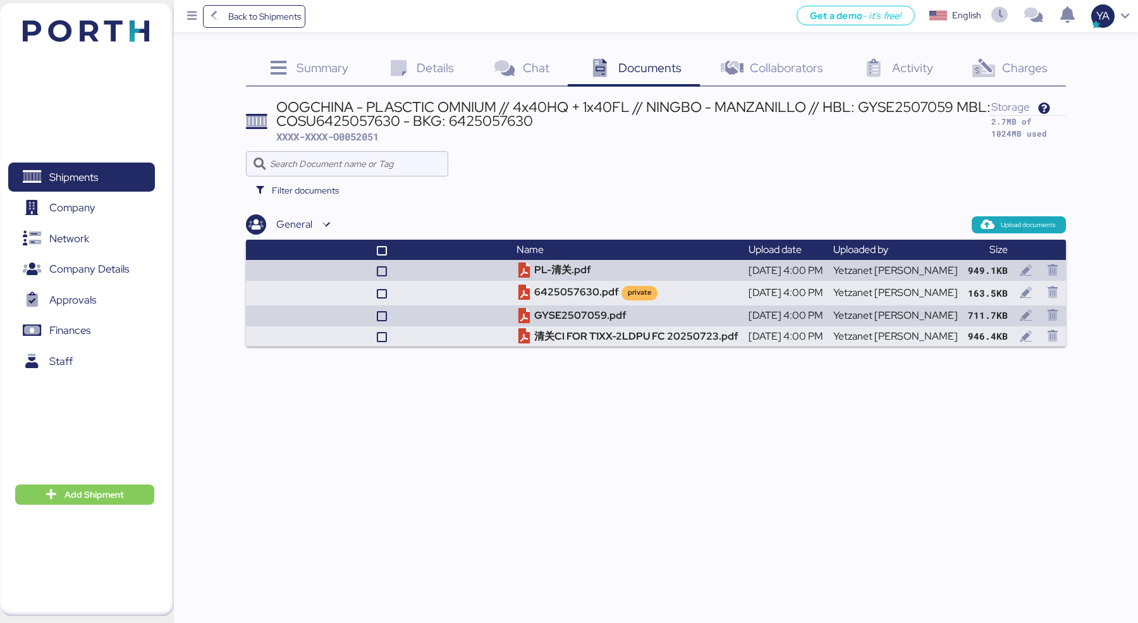
click at [512, 109] on div "OOGCHINA - PLASCTIC OMNIUM // 4x40HQ + 1x40FL // NINGBO - MANZANILLO // HBL: GY…" at bounding box center [633, 114] width 715 height 28
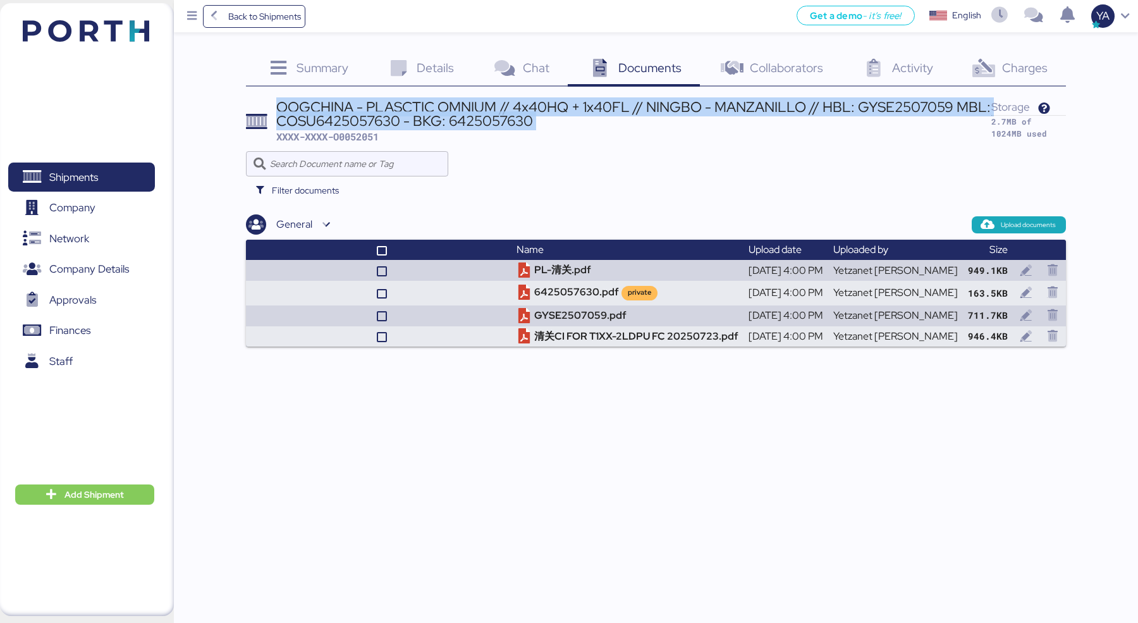
click at [512, 109] on div "OOGCHINA - PLASCTIC OMNIUM // 4x40HQ + 1x40FL // NINGBO - MANZANILLO // HBL: GY…" at bounding box center [633, 114] width 715 height 28
copy div "OOGCHINA - PLASCTIC OMNIUM // 4x40HQ + 1x40FL // NINGBO - MANZANILLO // HBL: GY…"
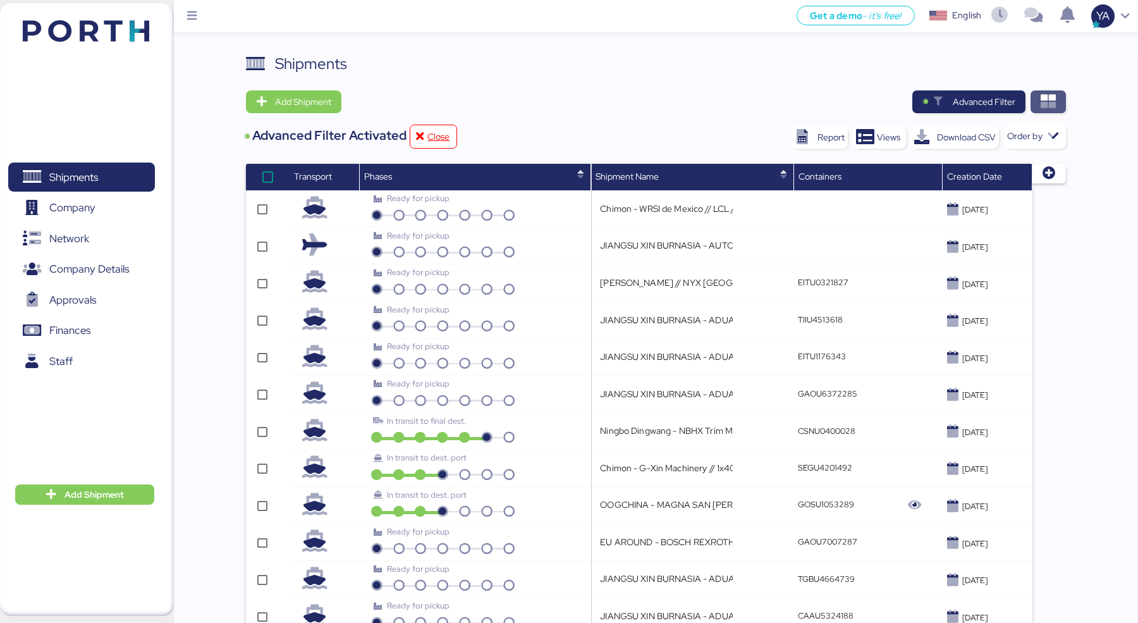
click at [1041, 99] on icon "button" at bounding box center [1048, 101] width 15 height 15
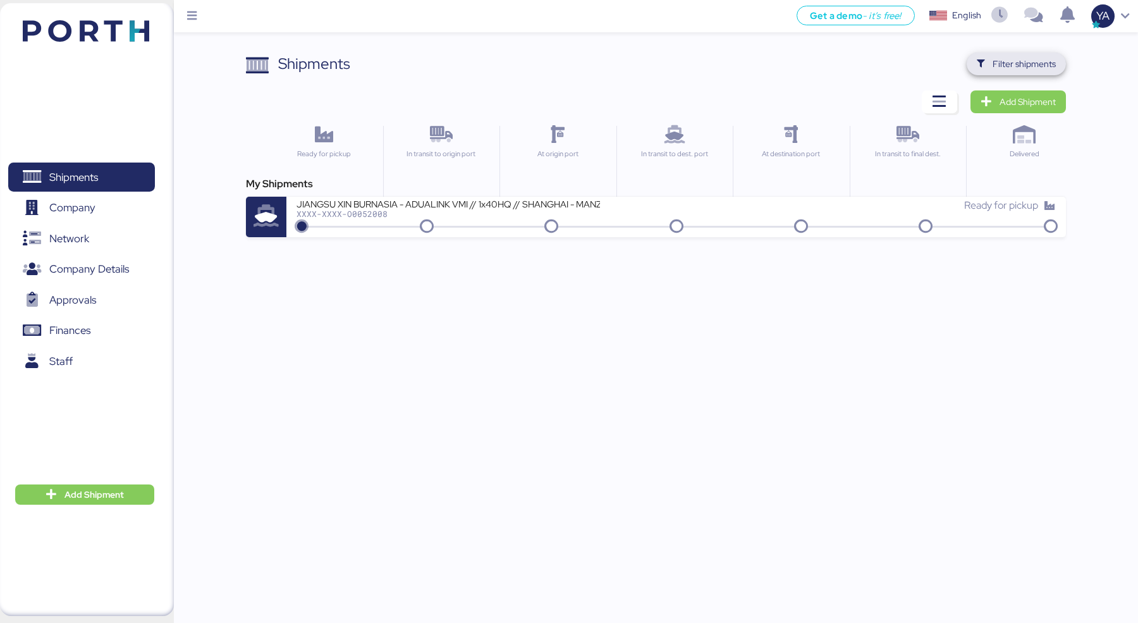
click at [1014, 66] on span "Filter shipments" at bounding box center [1024, 63] width 63 height 15
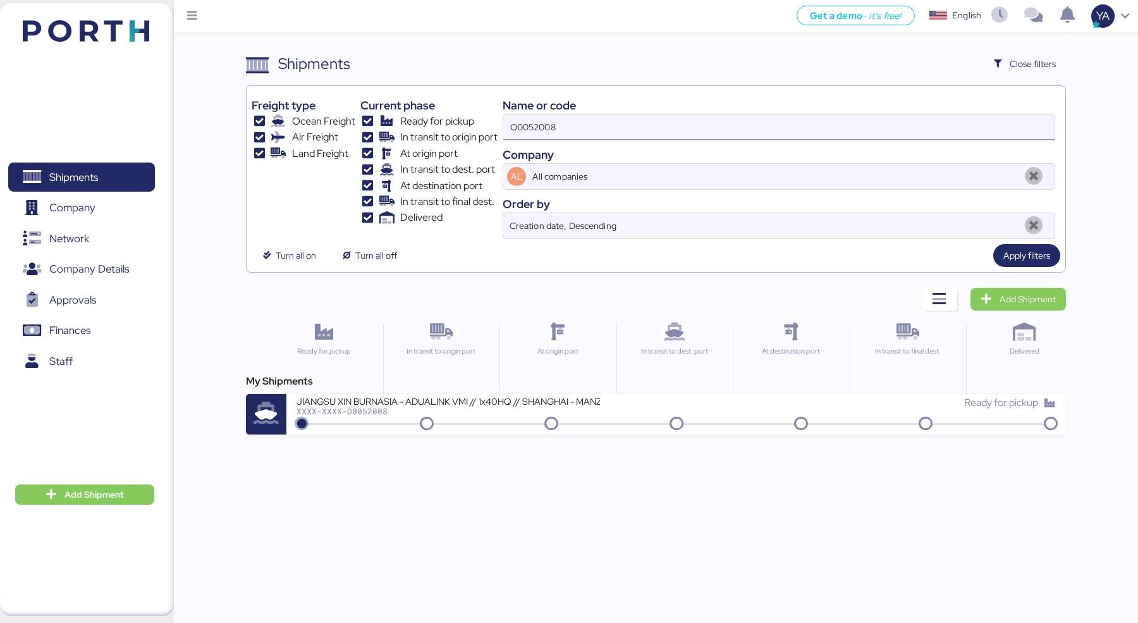
click at [905, 118] on input "O0052008" at bounding box center [778, 126] width 551 height 25
type input "omnium"
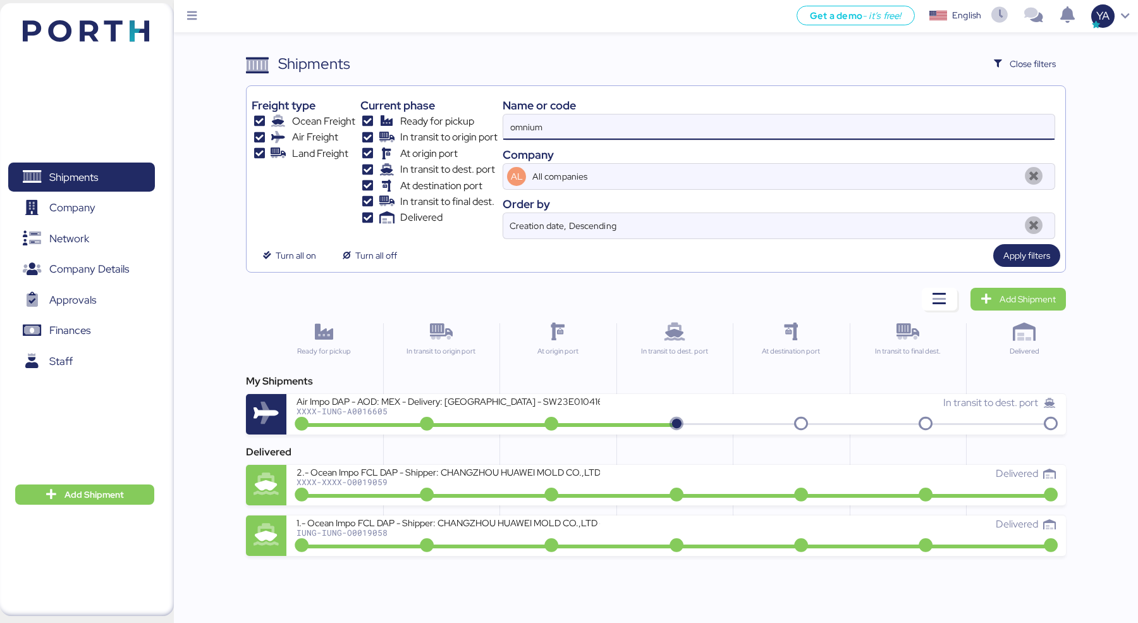
click at [627, 133] on input "omnium" at bounding box center [778, 126] width 551 height 25
type input "oog"
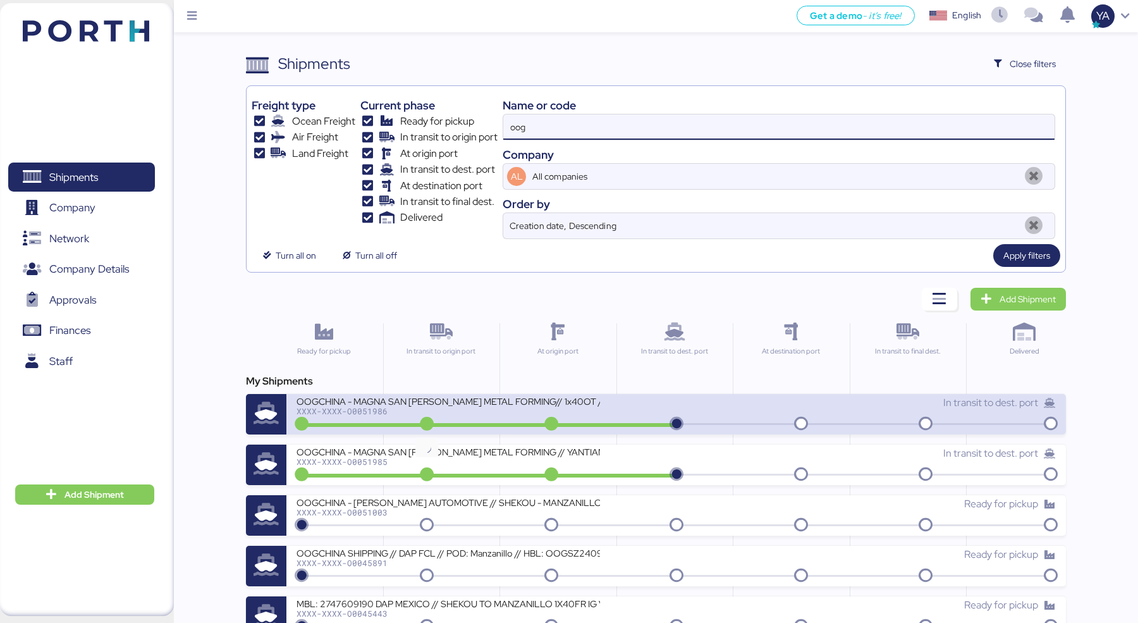
click at [395, 407] on div "XXXX-XXXX-O0051986" at bounding box center [448, 411] width 303 height 9
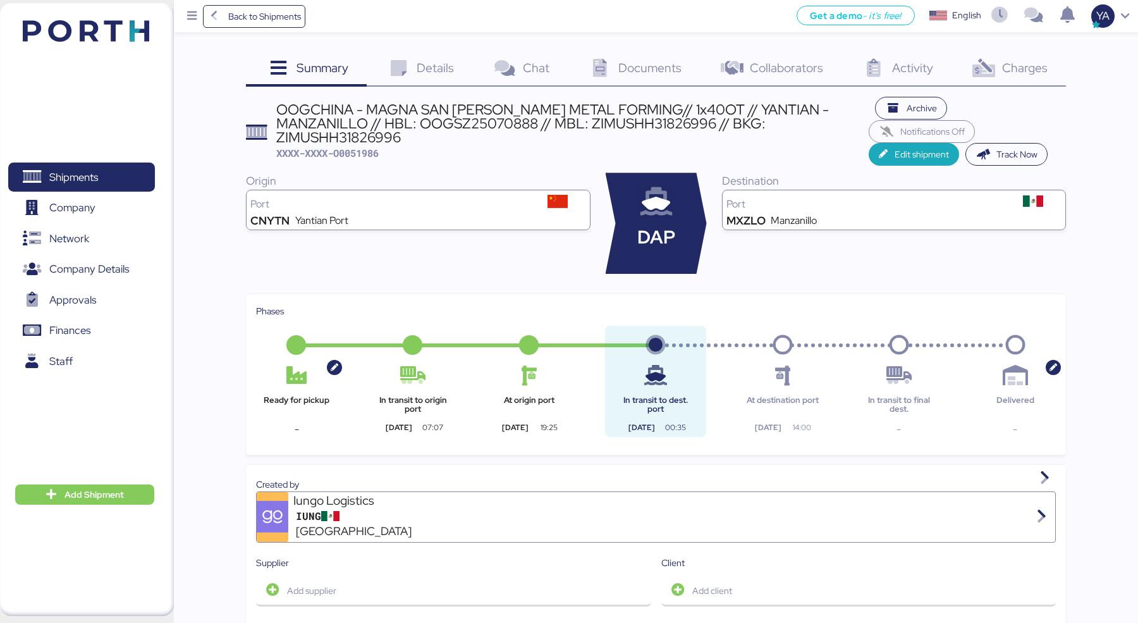
click at [475, 111] on div "OOGCHINA - MAGNA SAN [PERSON_NAME] METAL FORMING// 1x40OT // YANTIAN - MANZANIL…" at bounding box center [572, 123] width 592 height 42
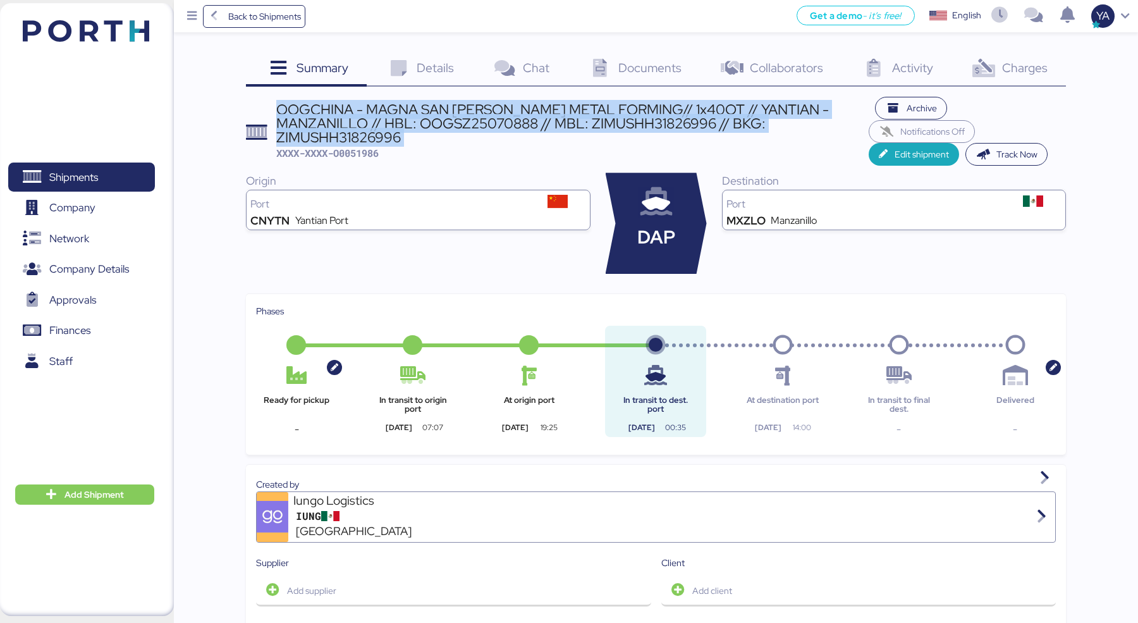
click at [475, 111] on div "OOGCHINA - MAGNA SAN [PERSON_NAME] METAL FORMING// 1x40OT // YANTIAN - MANZANIL…" at bounding box center [572, 123] width 592 height 42
copy div "OOGCHINA - MAGNA SAN [PERSON_NAME] METAL FORMING// 1x40OT // YANTIAN - MANZANIL…"
